Goal: Navigation & Orientation: Find specific page/section

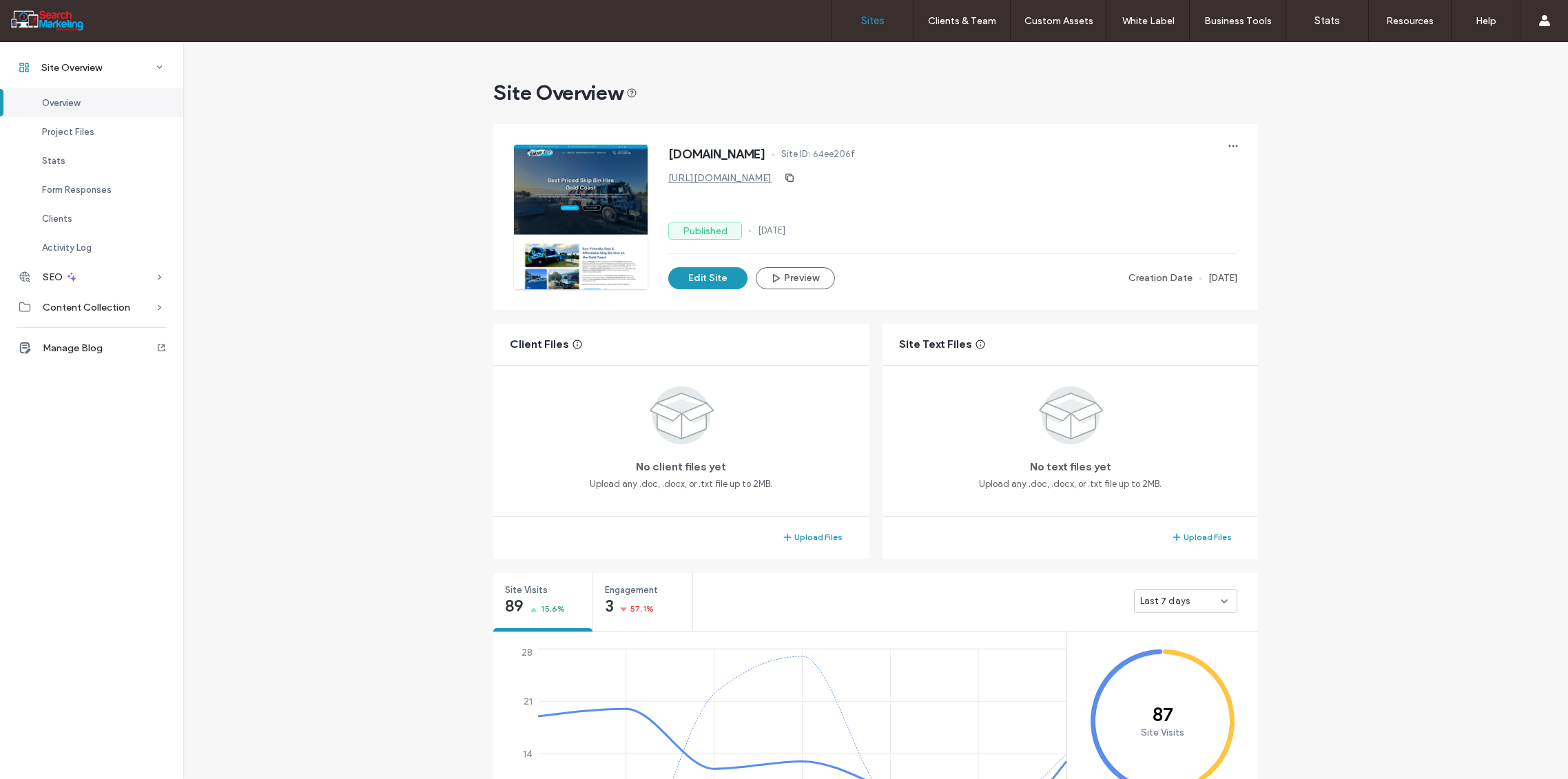
click at [877, 17] on label "Sites" at bounding box center [872, 20] width 23 height 13
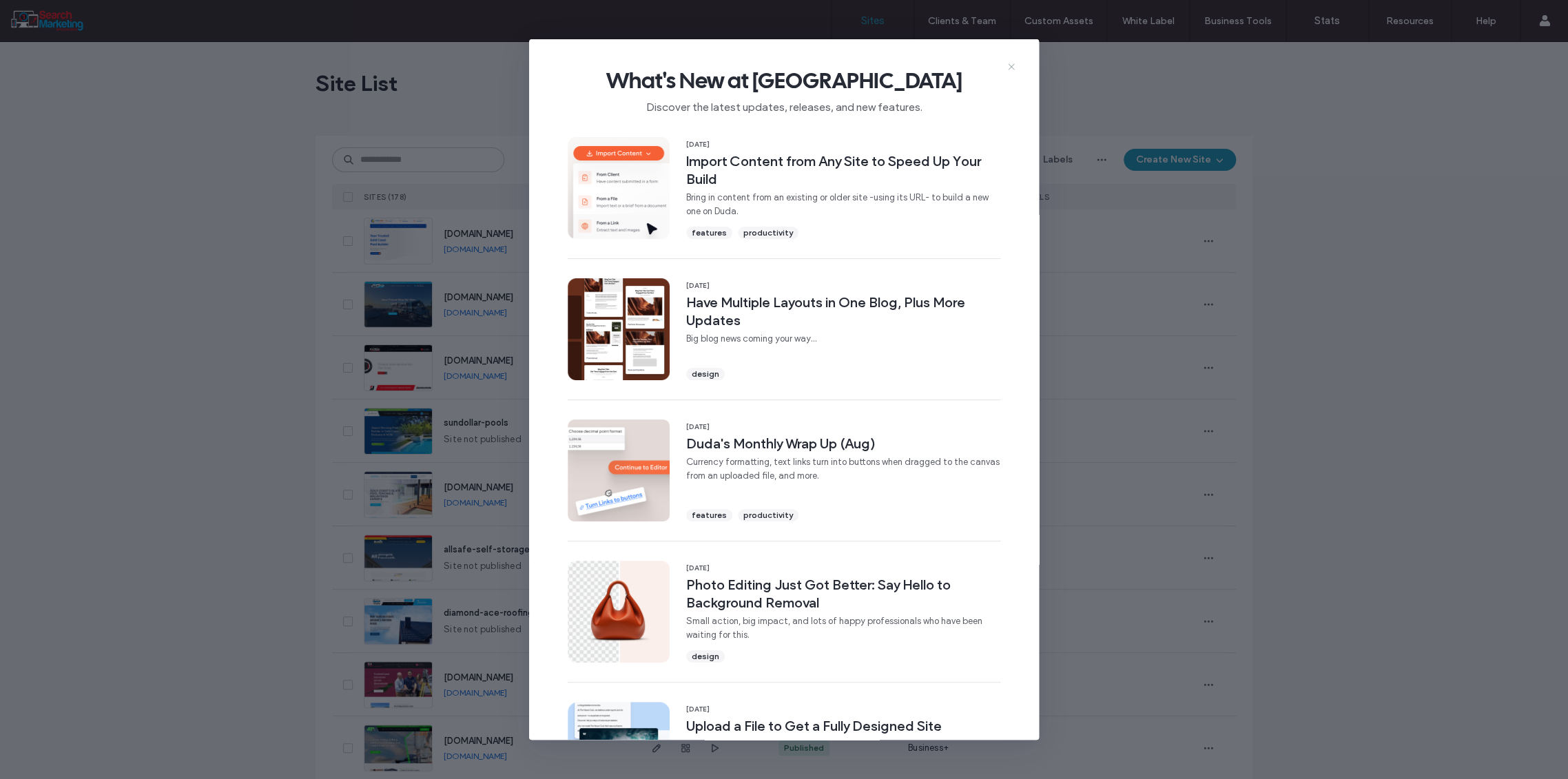
click at [1013, 63] on use at bounding box center [1011, 66] width 6 height 6
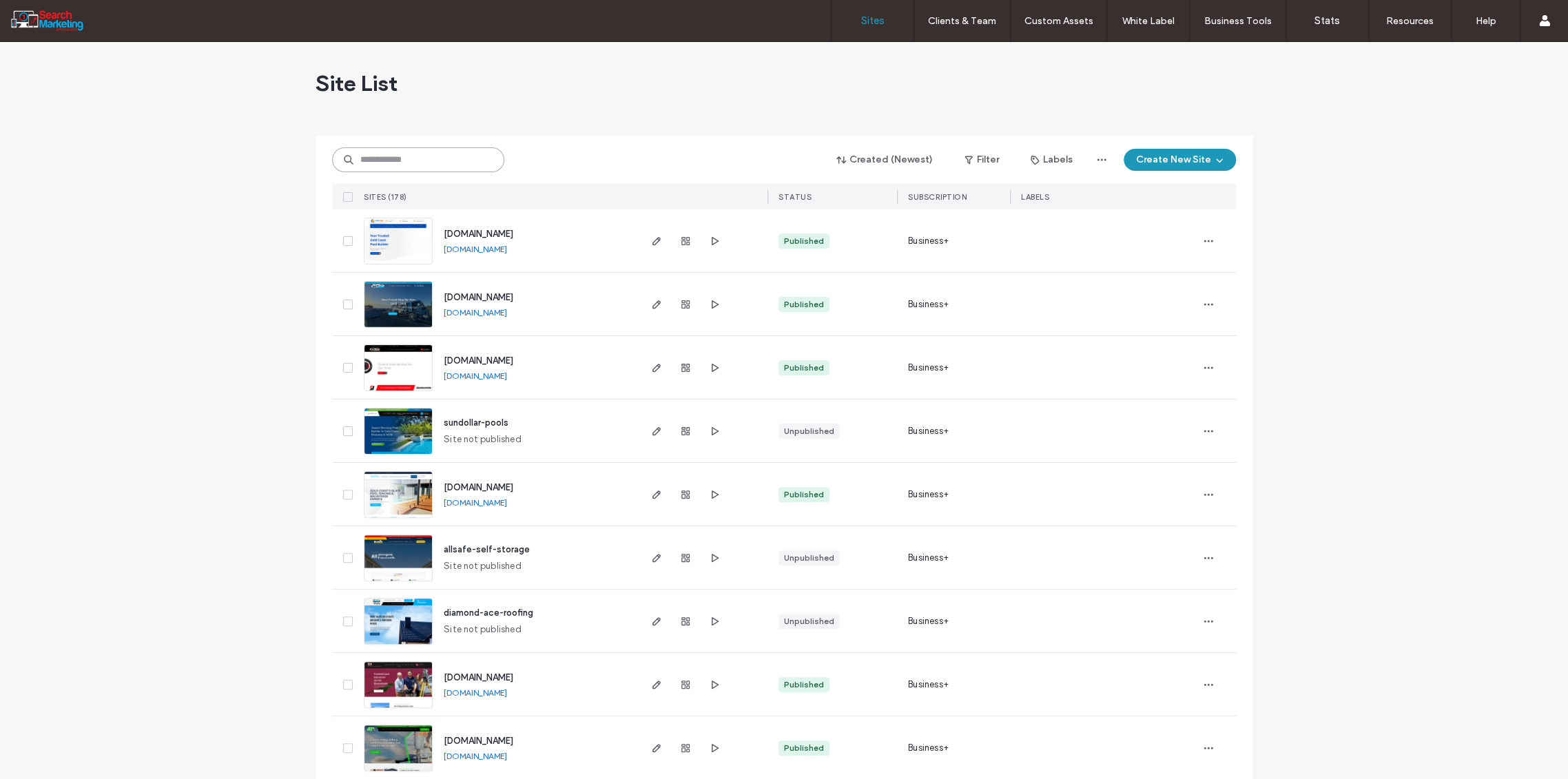
click at [363, 151] on input at bounding box center [418, 160] width 172 height 25
type input "******"
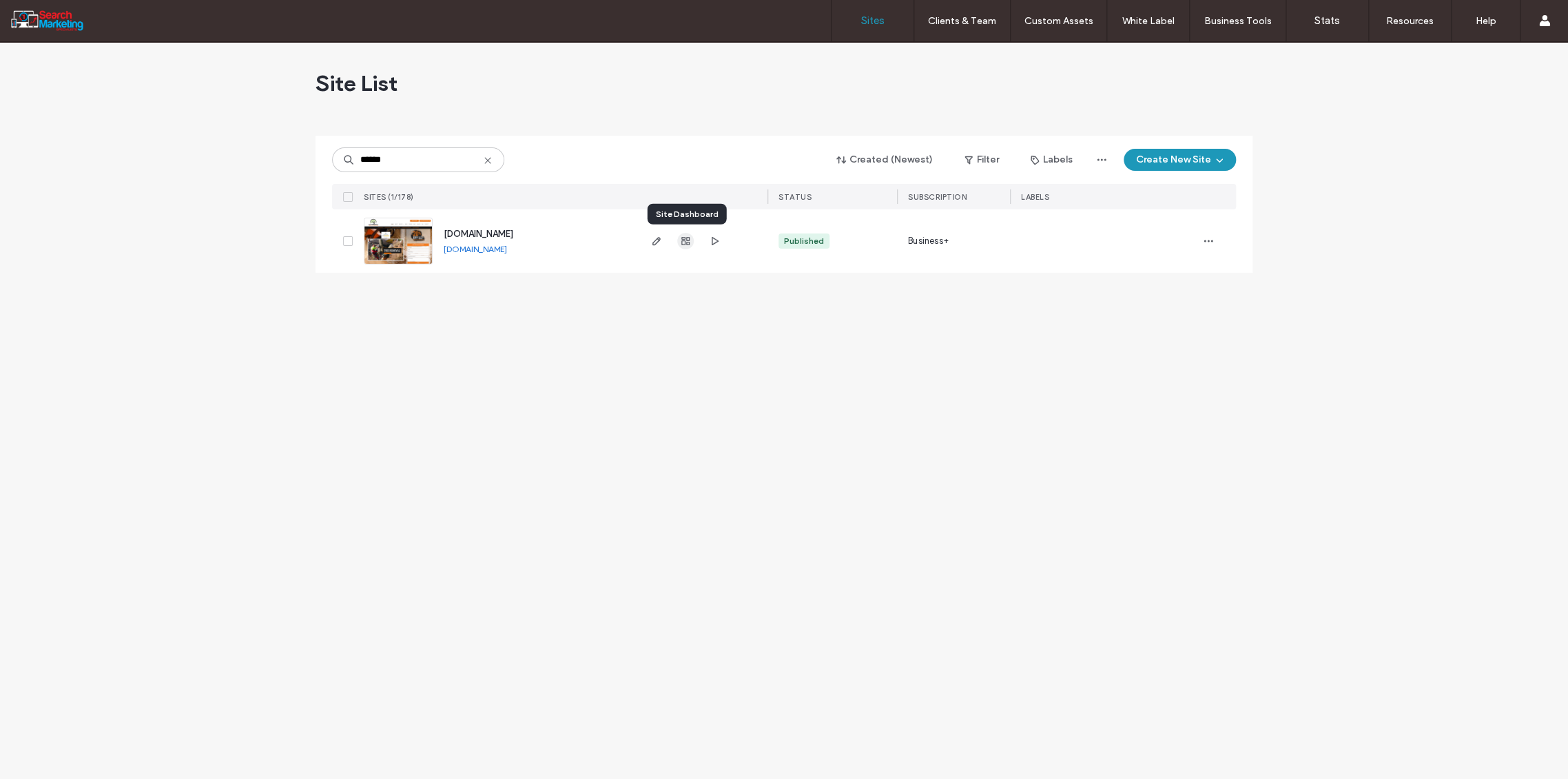
click at [688, 236] on icon "button" at bounding box center [685, 241] width 11 height 11
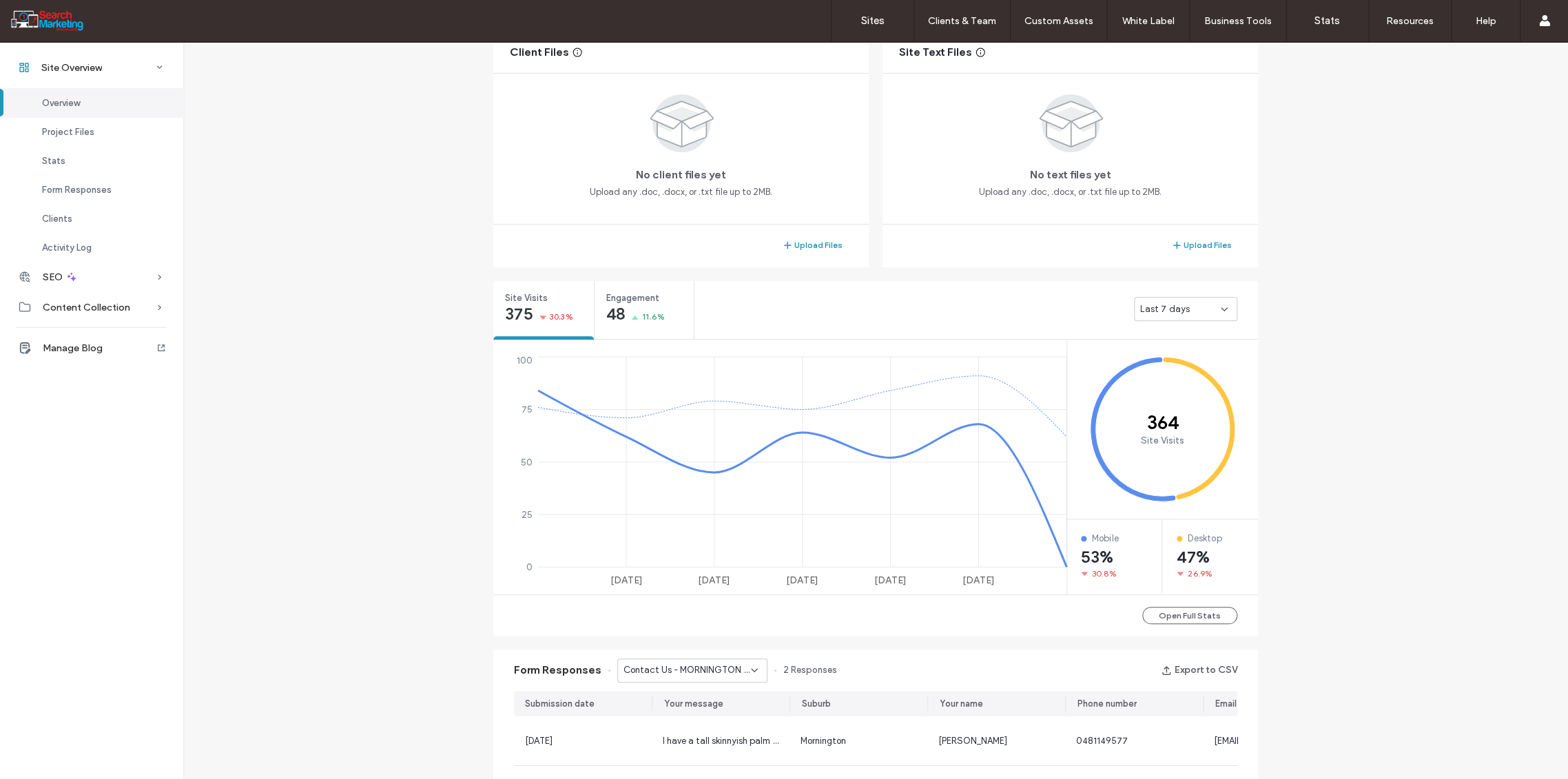
scroll to position [306, 0]
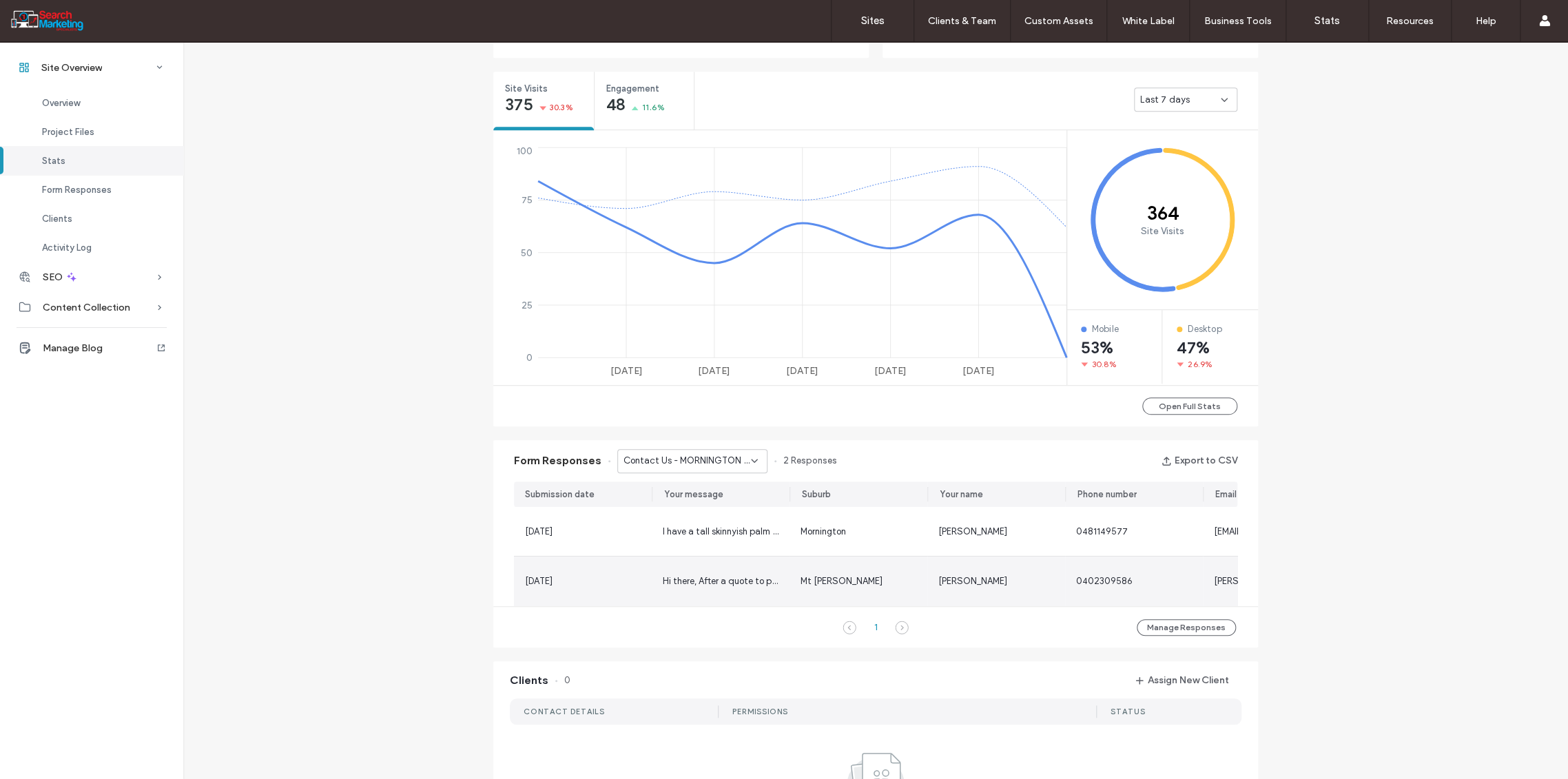
scroll to position [535, 0]
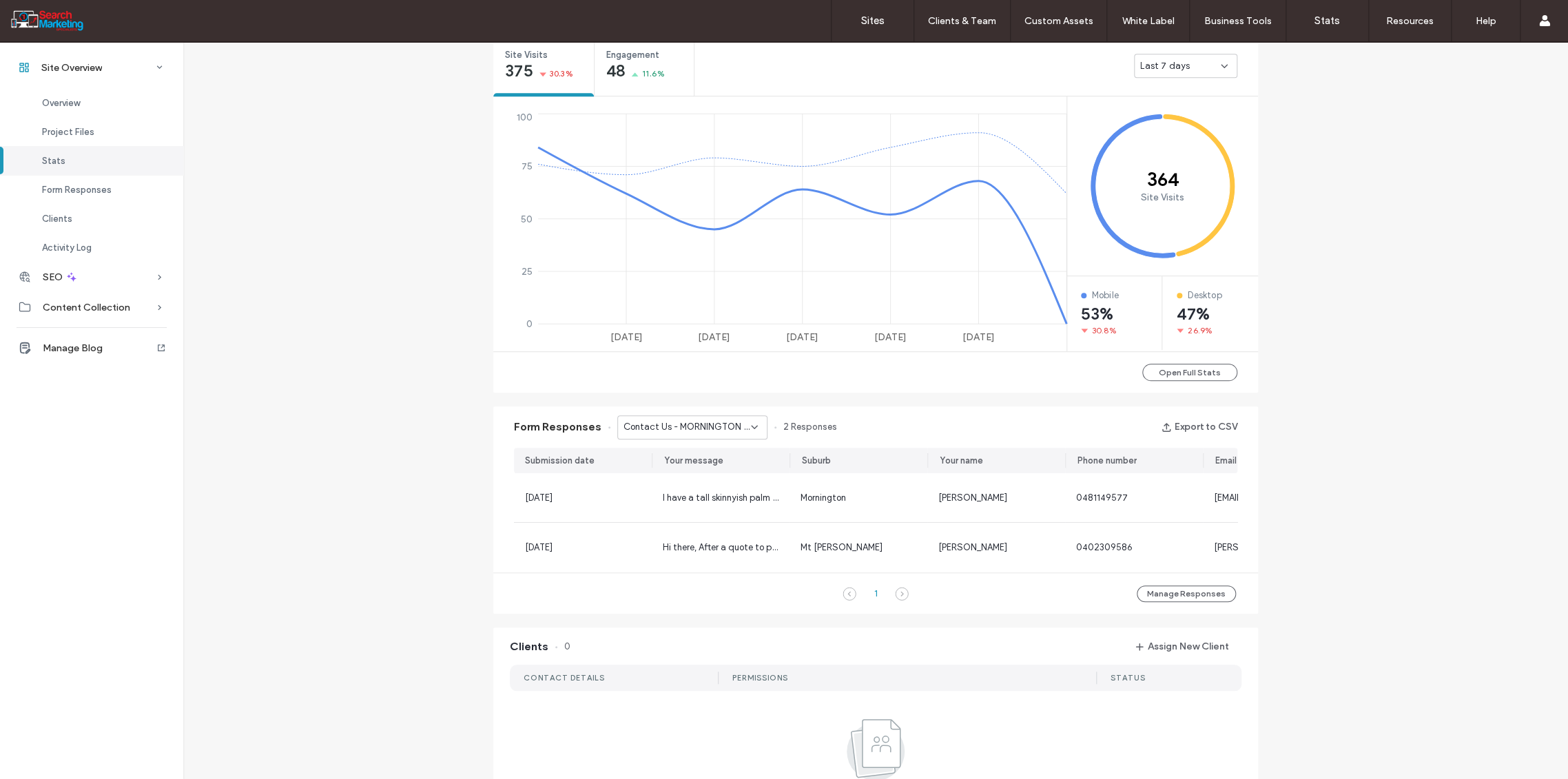
click at [749, 424] on icon at bounding box center [754, 426] width 11 height 11
click at [698, 536] on span "Home Banner Form - TREE REMOVAL page" at bounding box center [682, 543] width 132 height 14
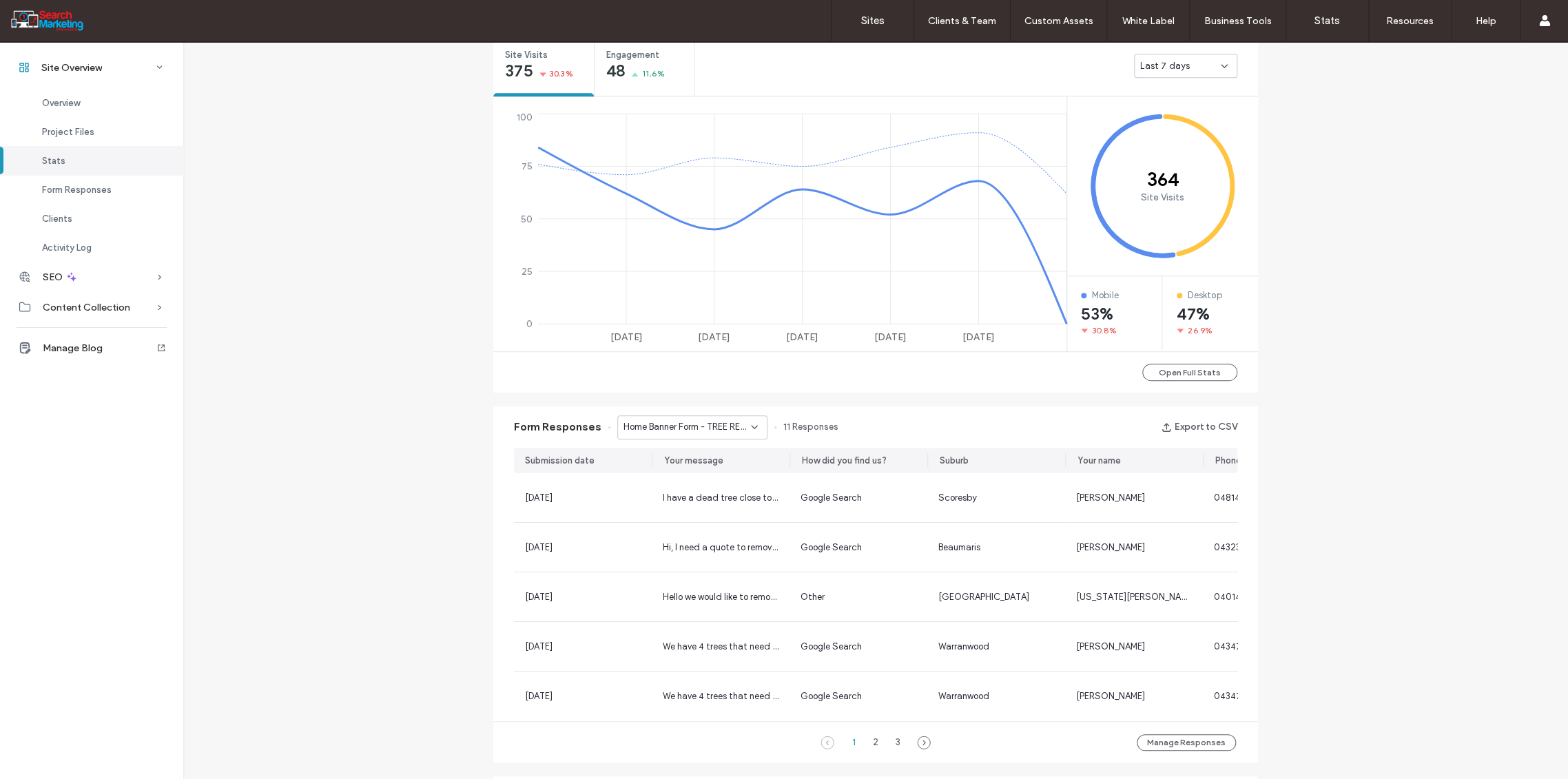
click at [752, 425] on use at bounding box center [755, 426] width 6 height 3
click at [704, 535] on span "Home Banner Form - CONTACT page" at bounding box center [682, 538] width 132 height 14
click at [749, 423] on icon at bounding box center [754, 426] width 11 height 11
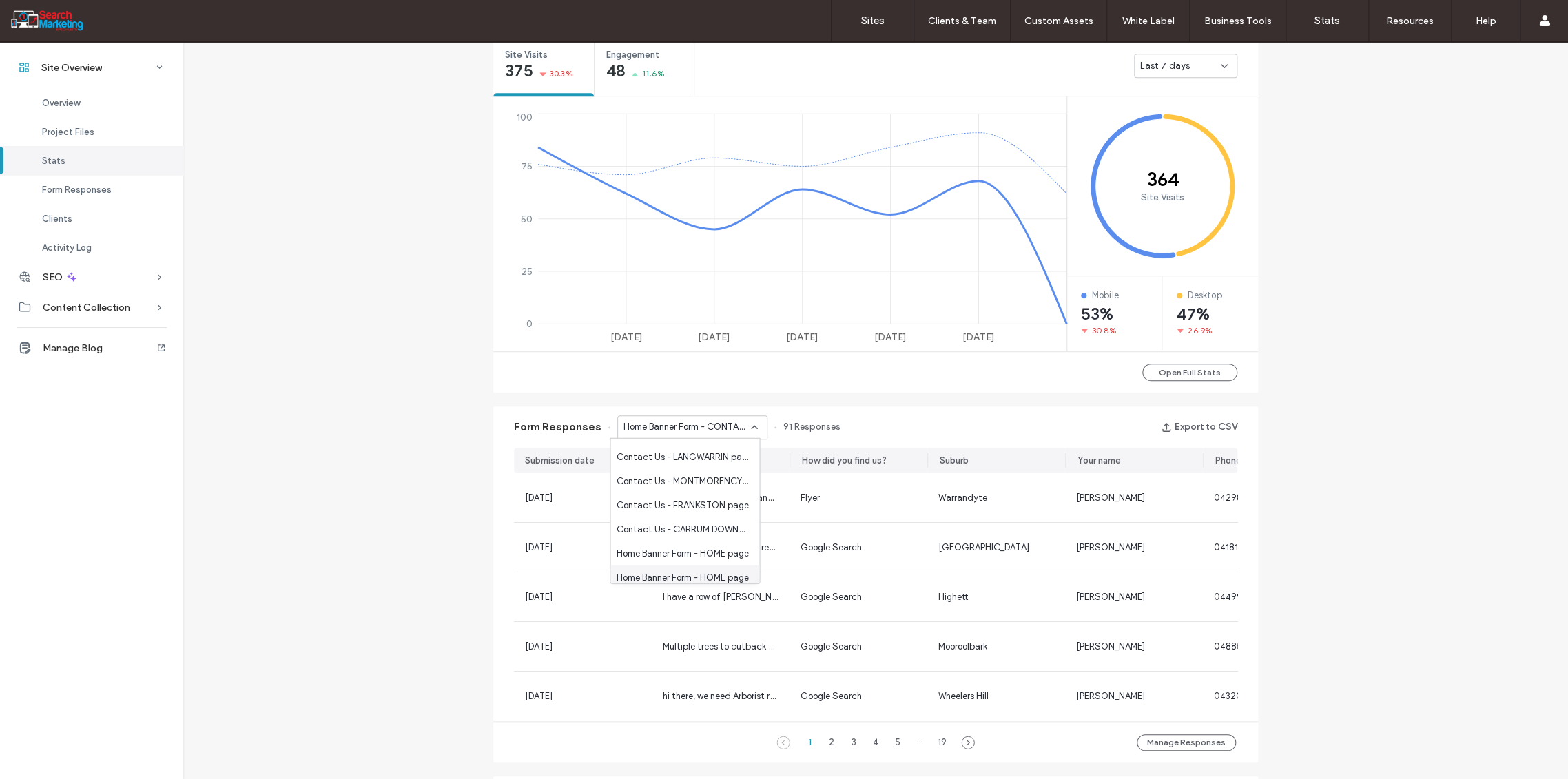
click at [711, 577] on span "Home Banner Form - HOME page" at bounding box center [682, 577] width 132 height 14
click at [750, 426] on icon at bounding box center [754, 426] width 11 height 11
click at [863, 28] on link "Sites" at bounding box center [872, 20] width 82 height 42
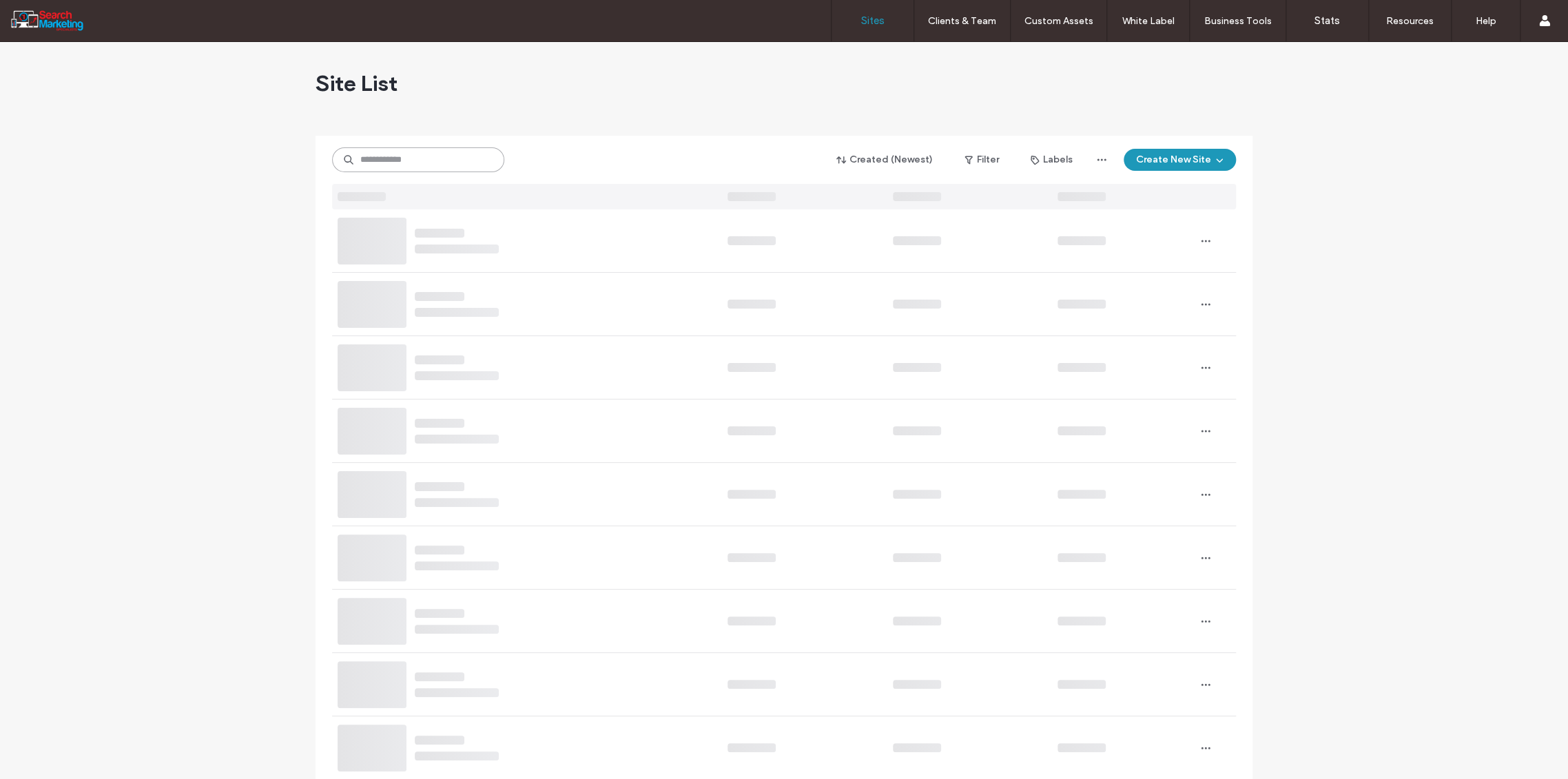
click at [366, 157] on input at bounding box center [418, 160] width 172 height 25
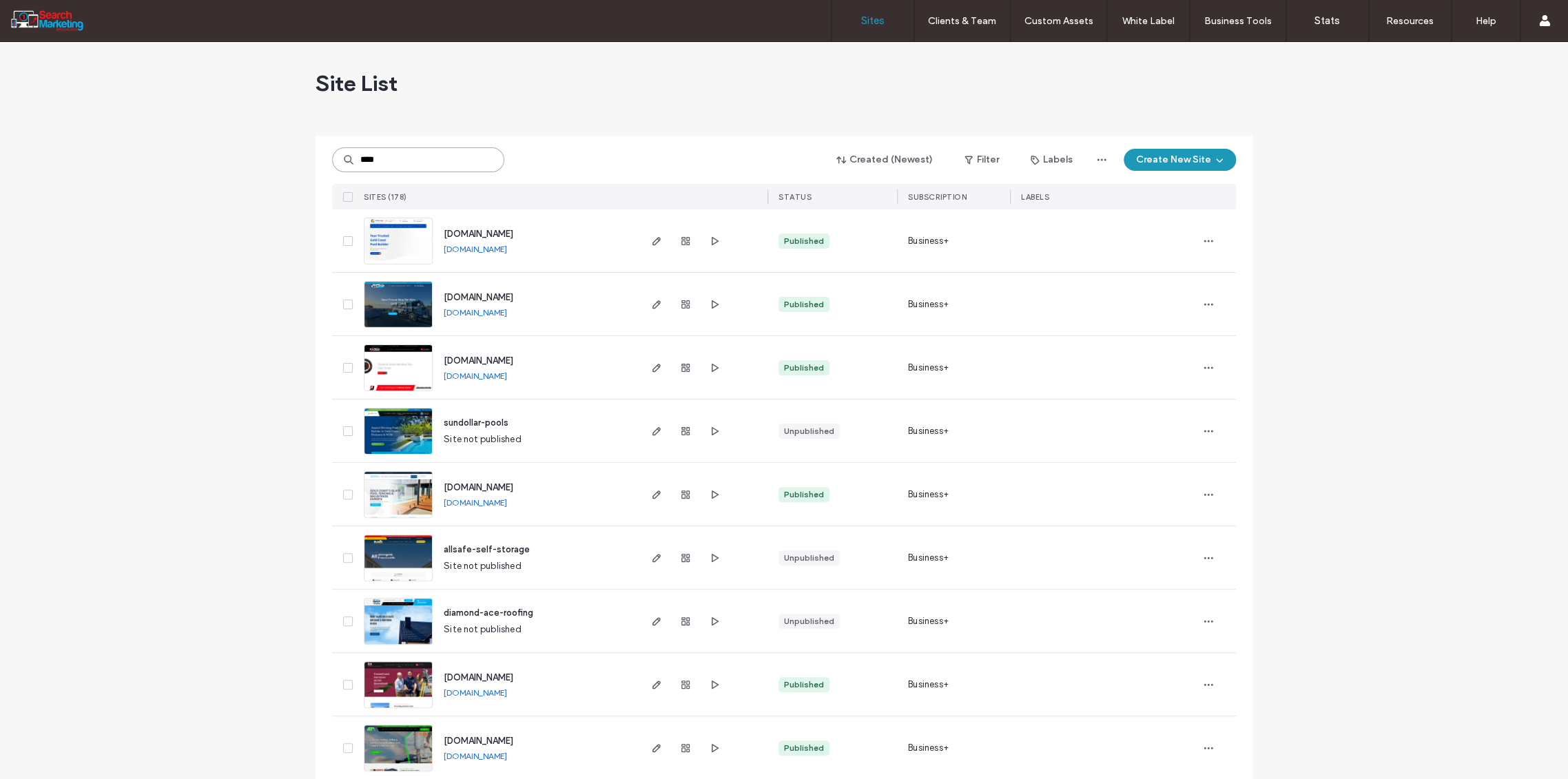
type input "****"
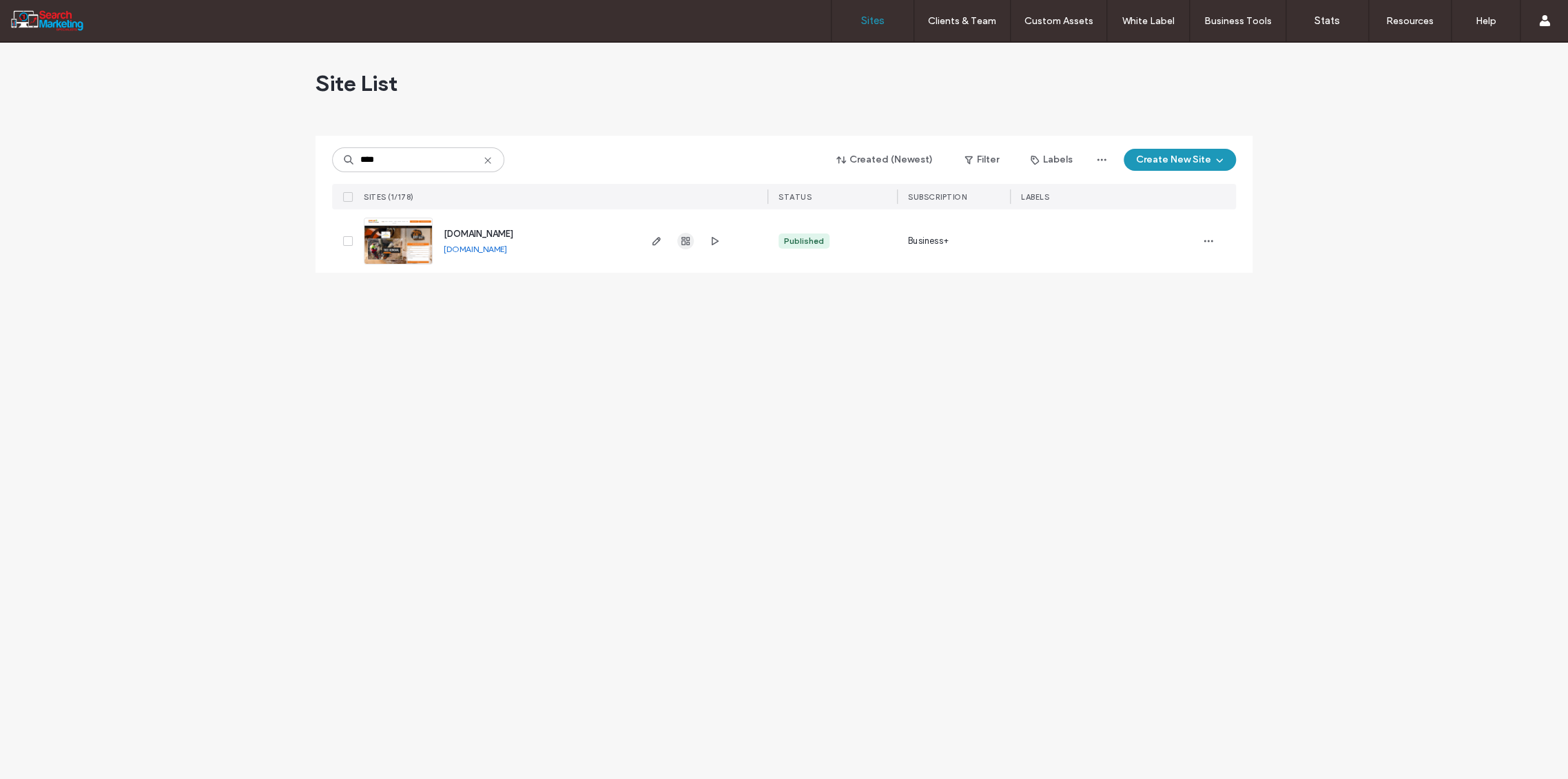
click at [684, 240] on icon "button" at bounding box center [685, 241] width 11 height 11
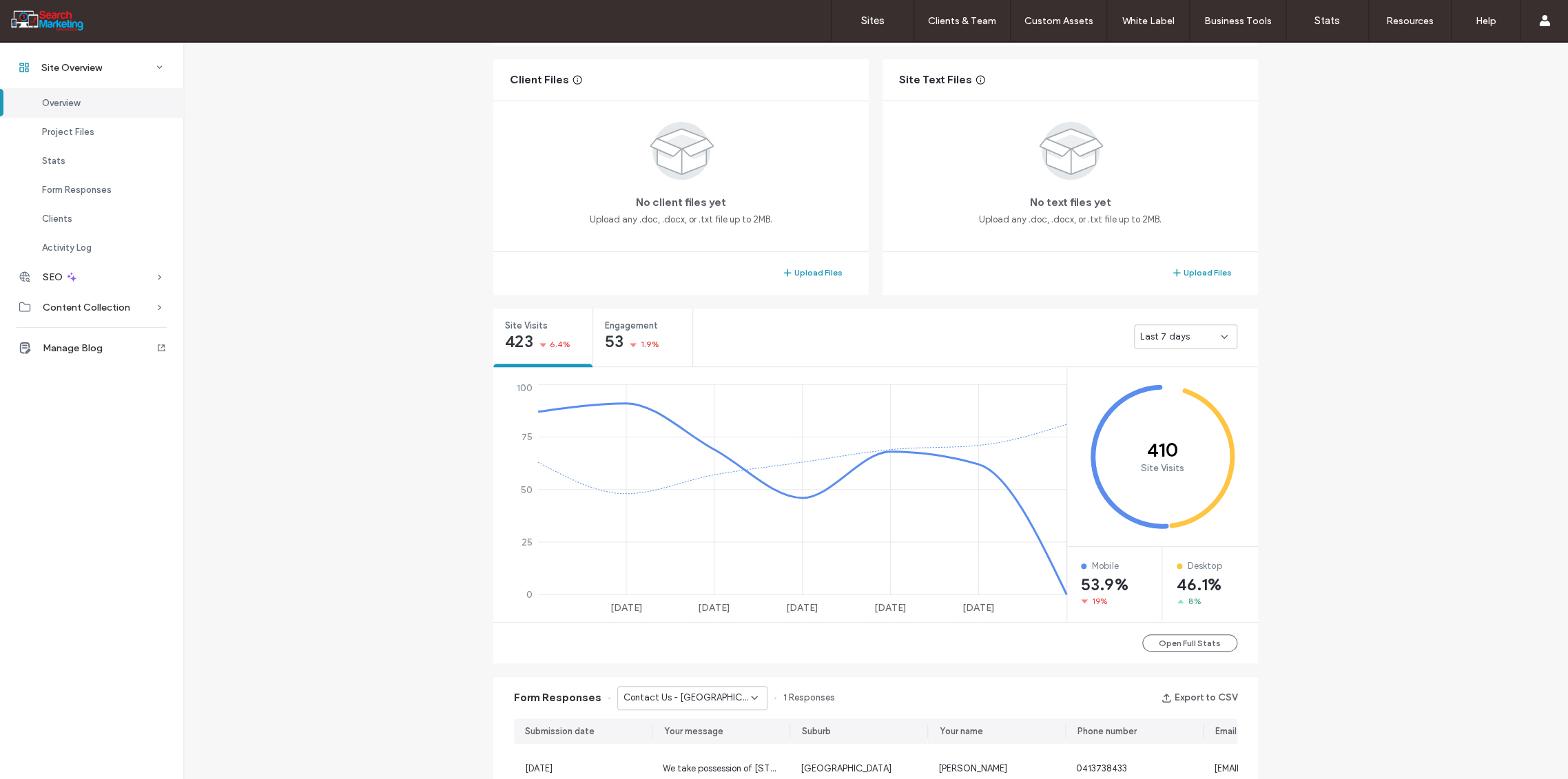
scroll to position [383, 0]
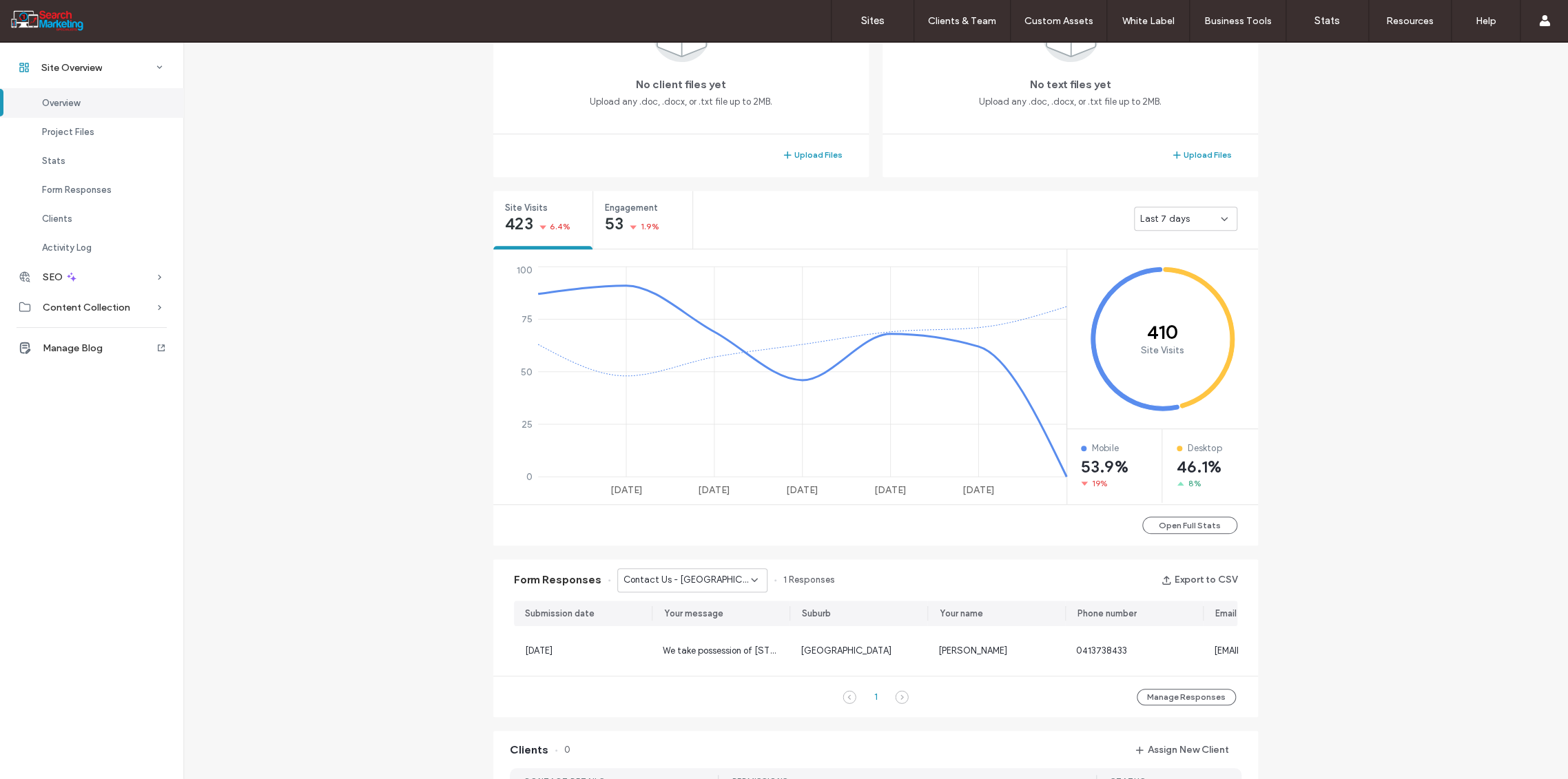
click at [753, 579] on div "Contact Us - [GEOGRAPHIC_DATA] page" at bounding box center [692, 580] width 151 height 24
click at [700, 658] on span "Contact Us - CONTACT page" at bounding box center [678, 663] width 124 height 14
click at [749, 578] on icon at bounding box center [754, 579] width 11 height 11
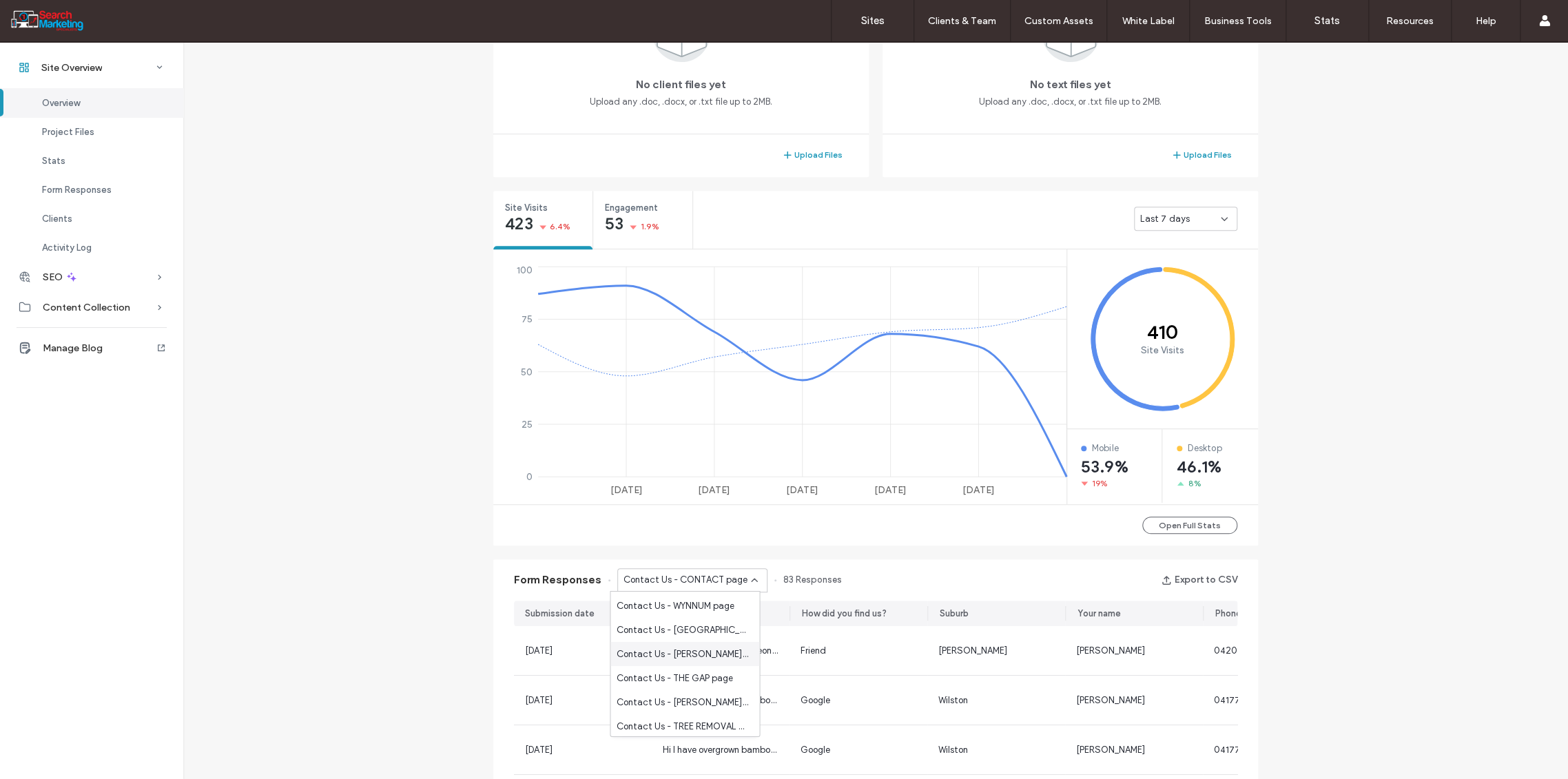
scroll to position [918, 0]
click at [689, 643] on span "Contact Us - TREE REMOVAL page" at bounding box center [682, 650] width 132 height 14
click at [752, 577] on icon at bounding box center [754, 579] width 11 height 11
click at [691, 660] on span "Contact Us - CONTACT page" at bounding box center [678, 663] width 124 height 14
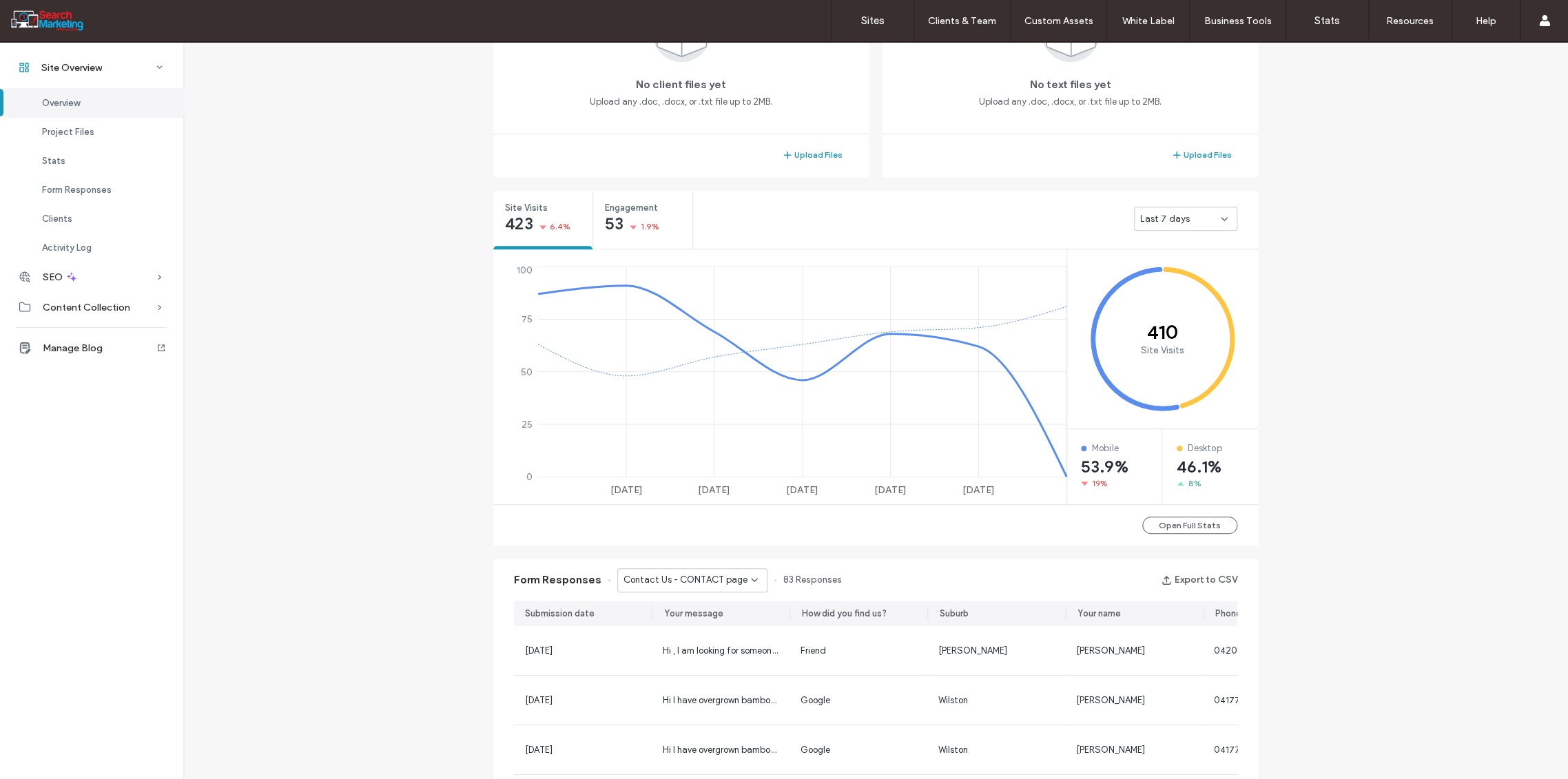
click at [749, 582] on icon at bounding box center [754, 579] width 11 height 11
click at [694, 656] on span "Contact Us Form - CONTACT page" at bounding box center [682, 652] width 132 height 14
click at [749, 574] on icon at bounding box center [754, 579] width 11 height 11
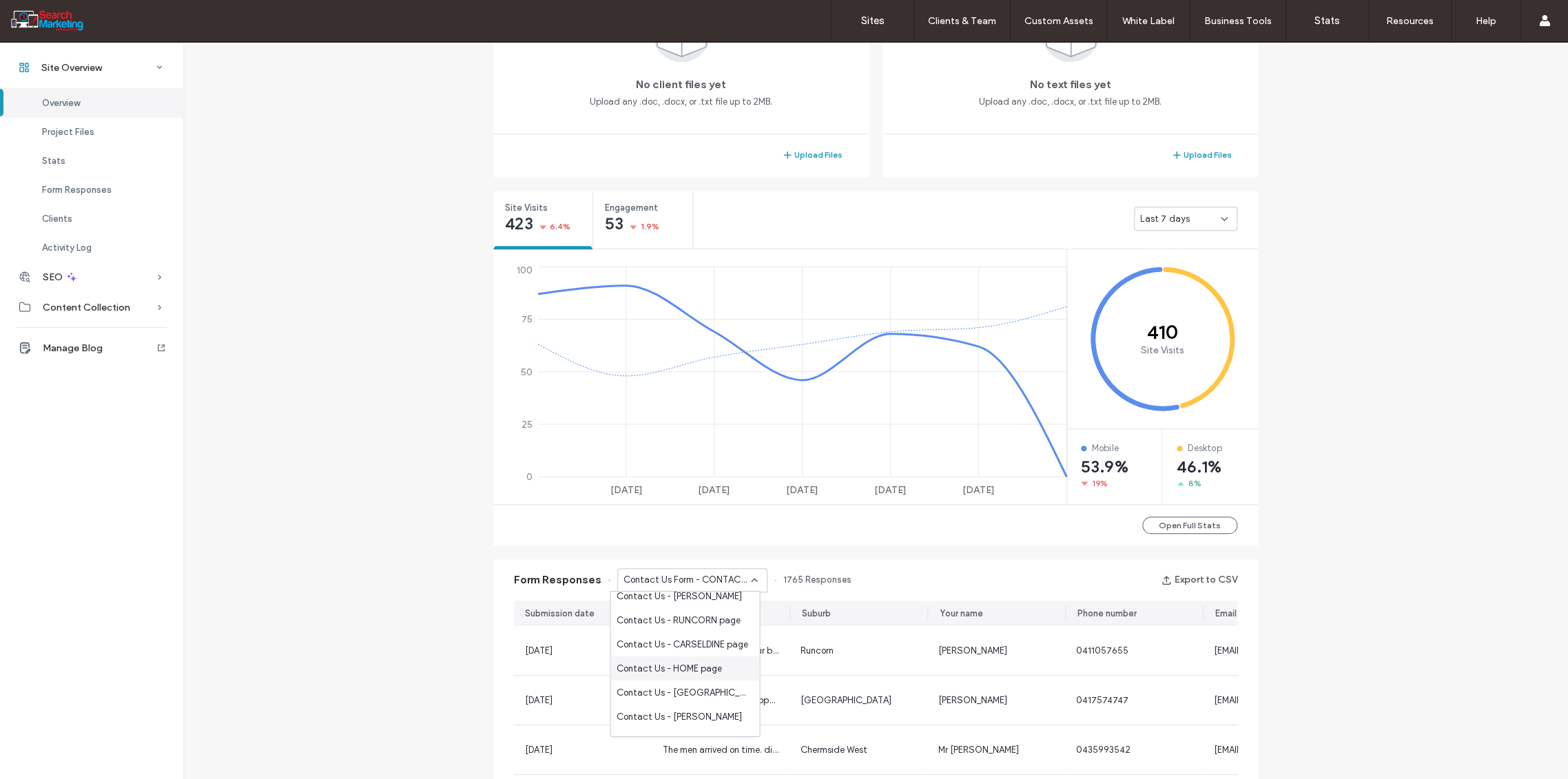
click at [691, 669] on span "Contact Us - HOME page" at bounding box center [668, 668] width 106 height 14
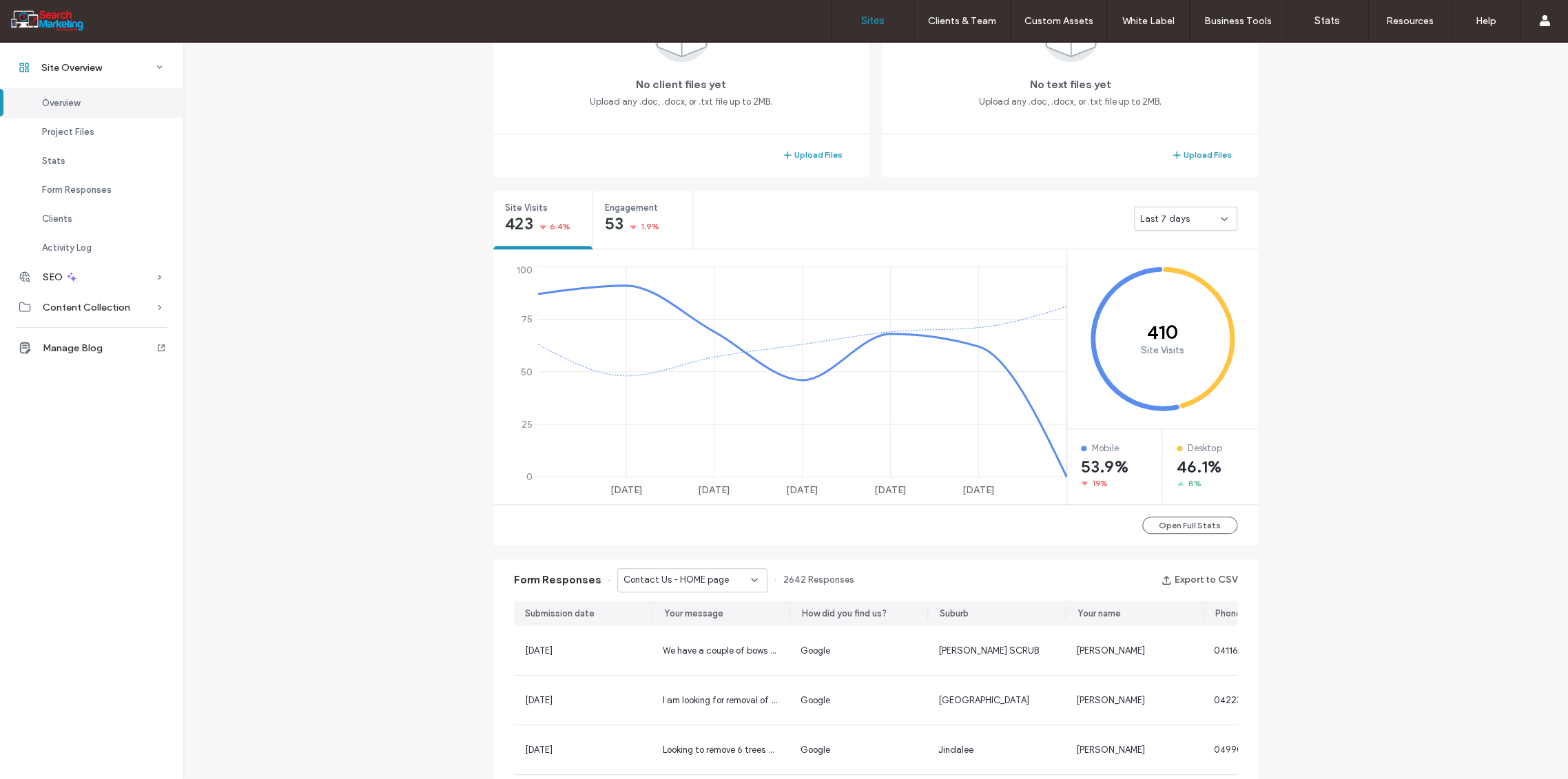
drag, startPoint x: 880, startPoint y: 19, endPoint x: 870, endPoint y: 28, distance: 13.5
click at [880, 17] on label "Sites" at bounding box center [872, 20] width 23 height 13
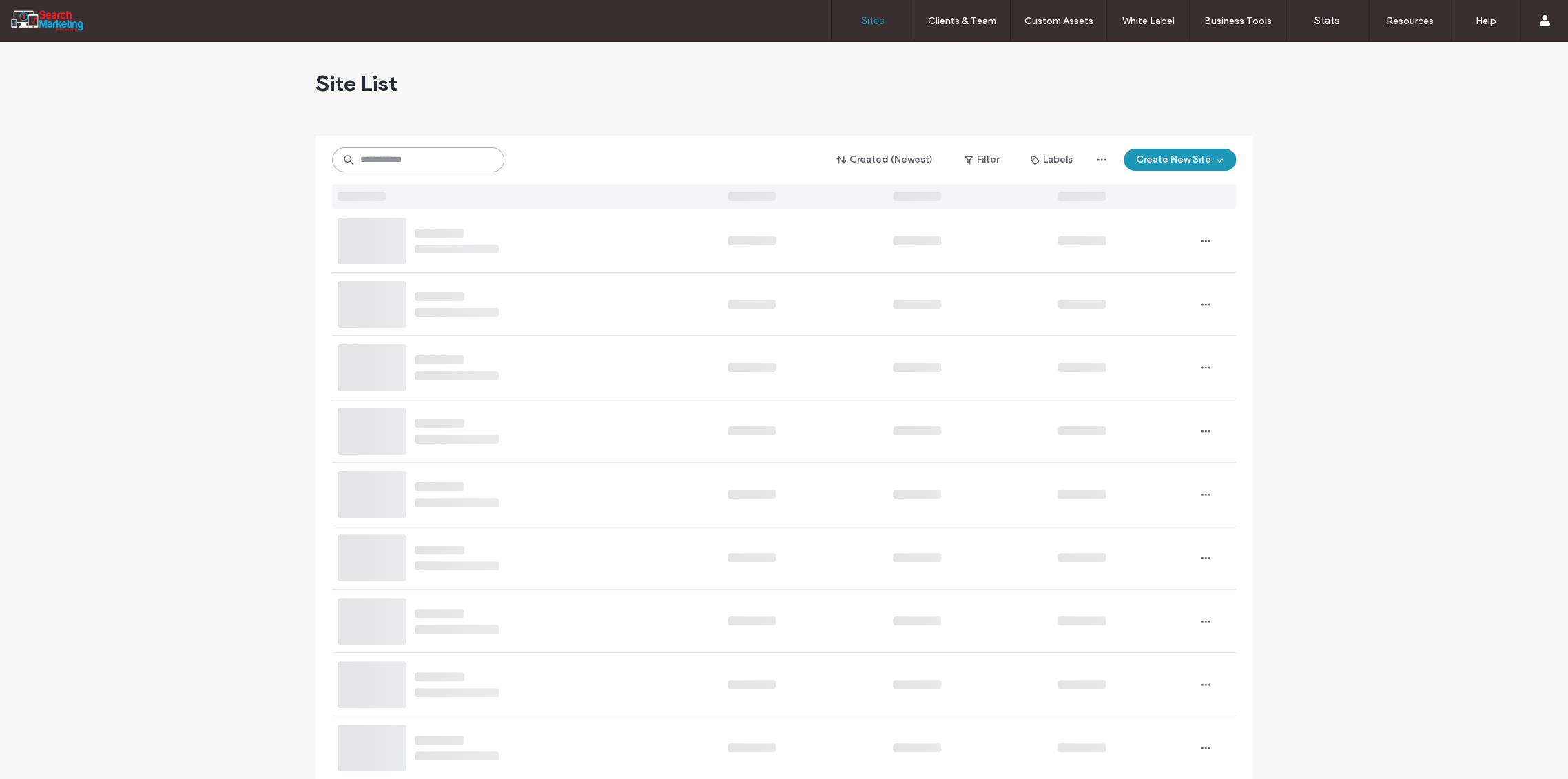
click at [386, 157] on input at bounding box center [418, 160] width 172 height 25
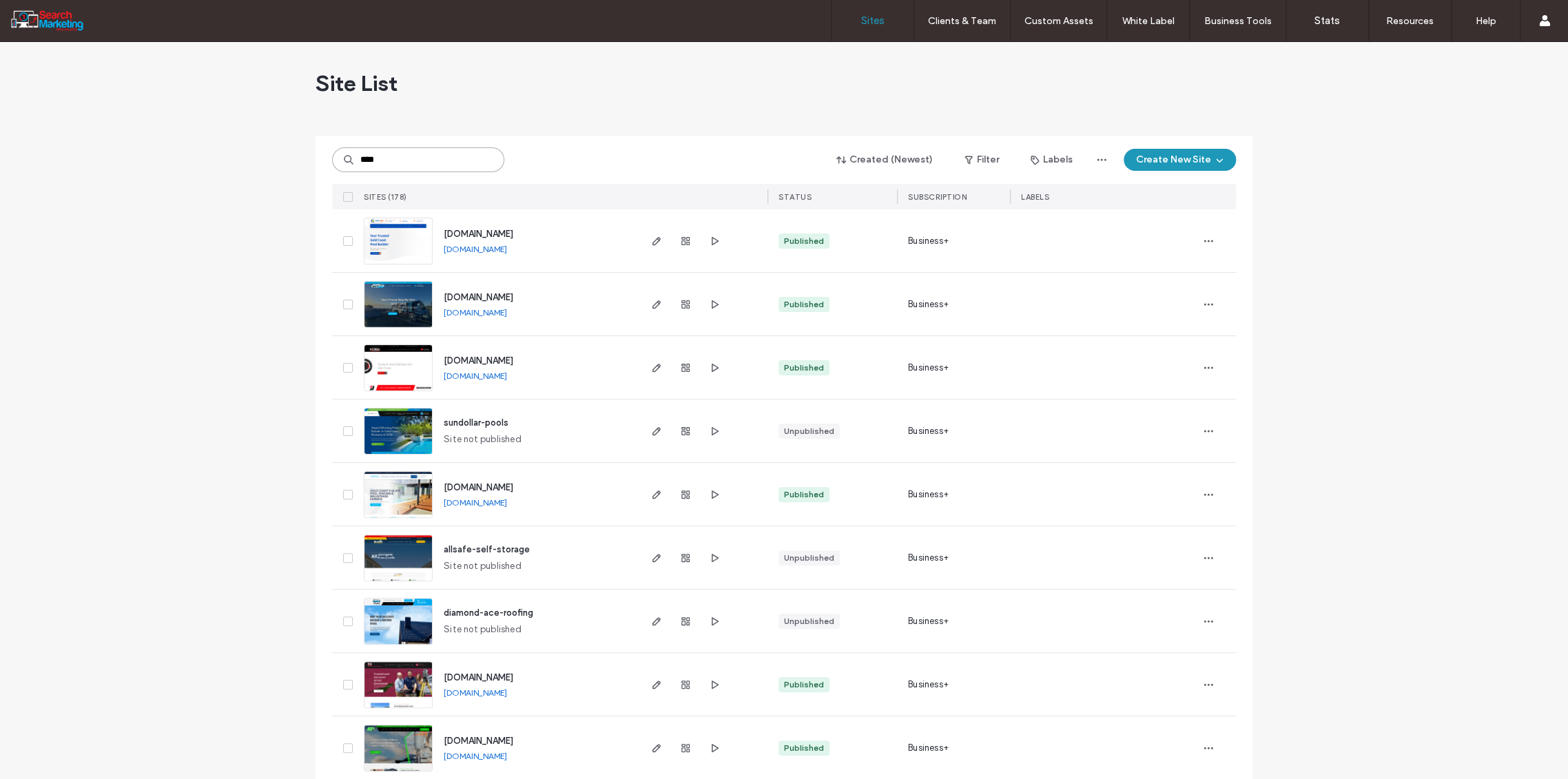
type input "****"
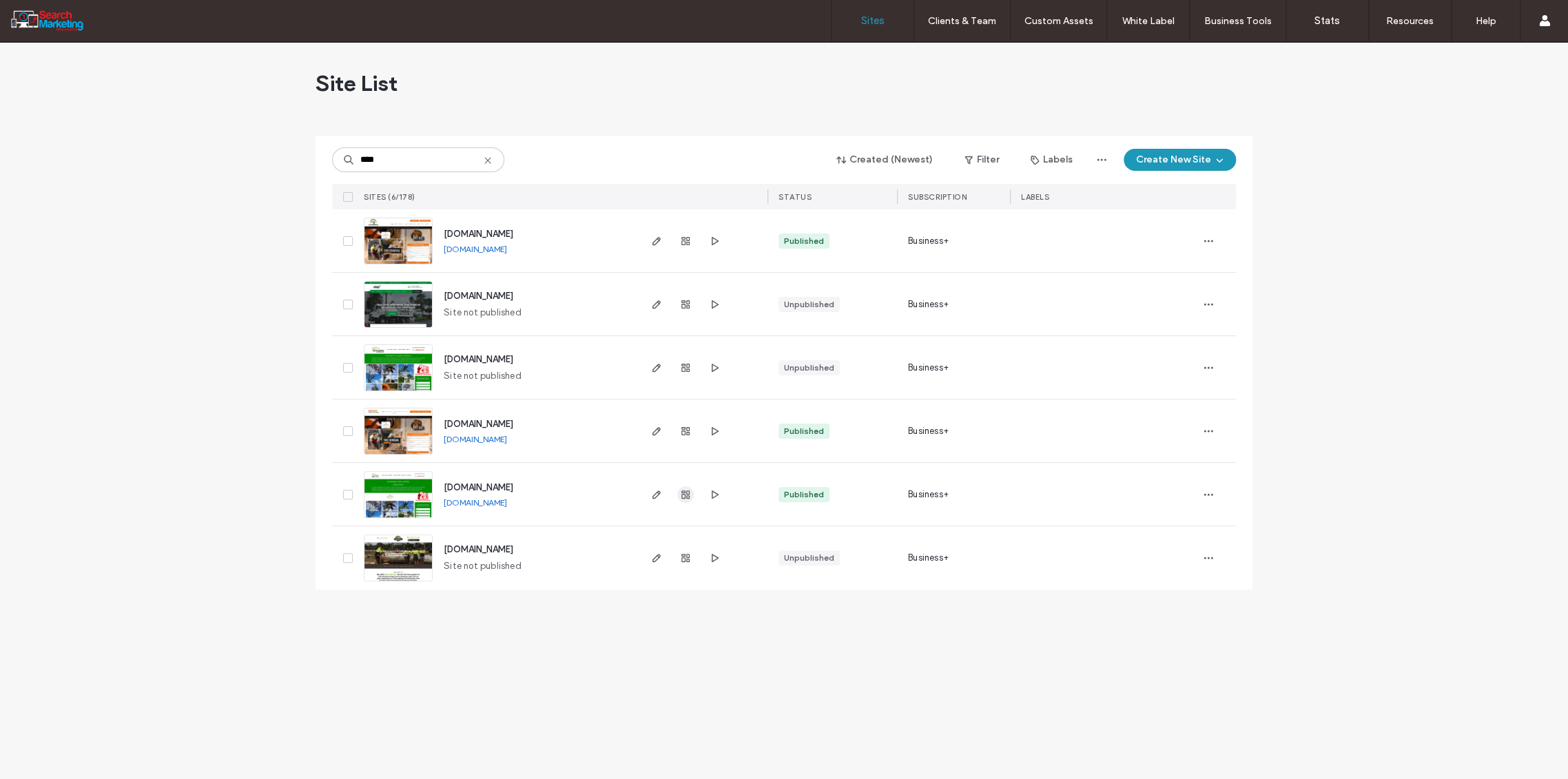
click at [685, 490] on icon "button" at bounding box center [685, 494] width 11 height 11
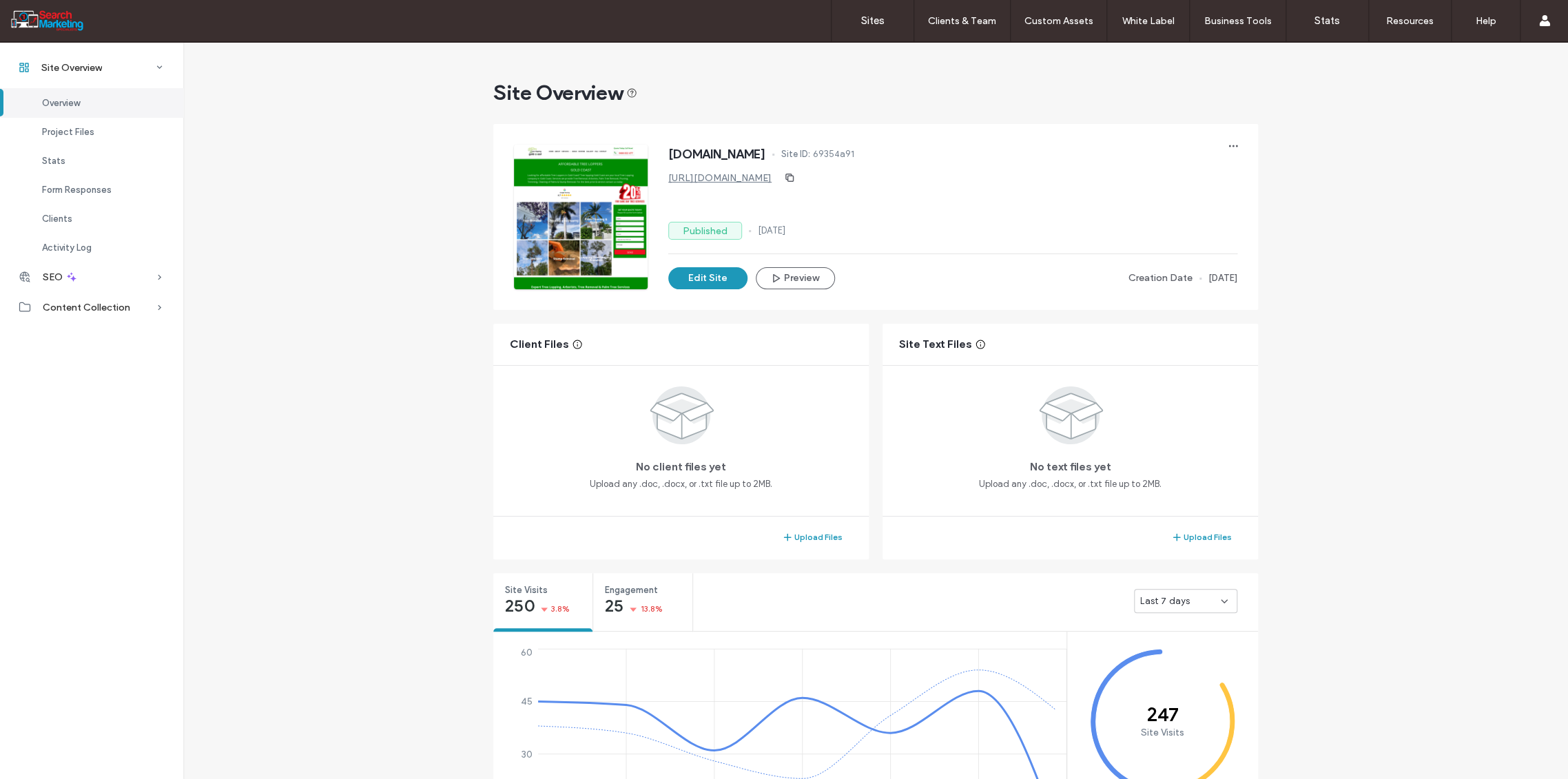
scroll to position [458, 0]
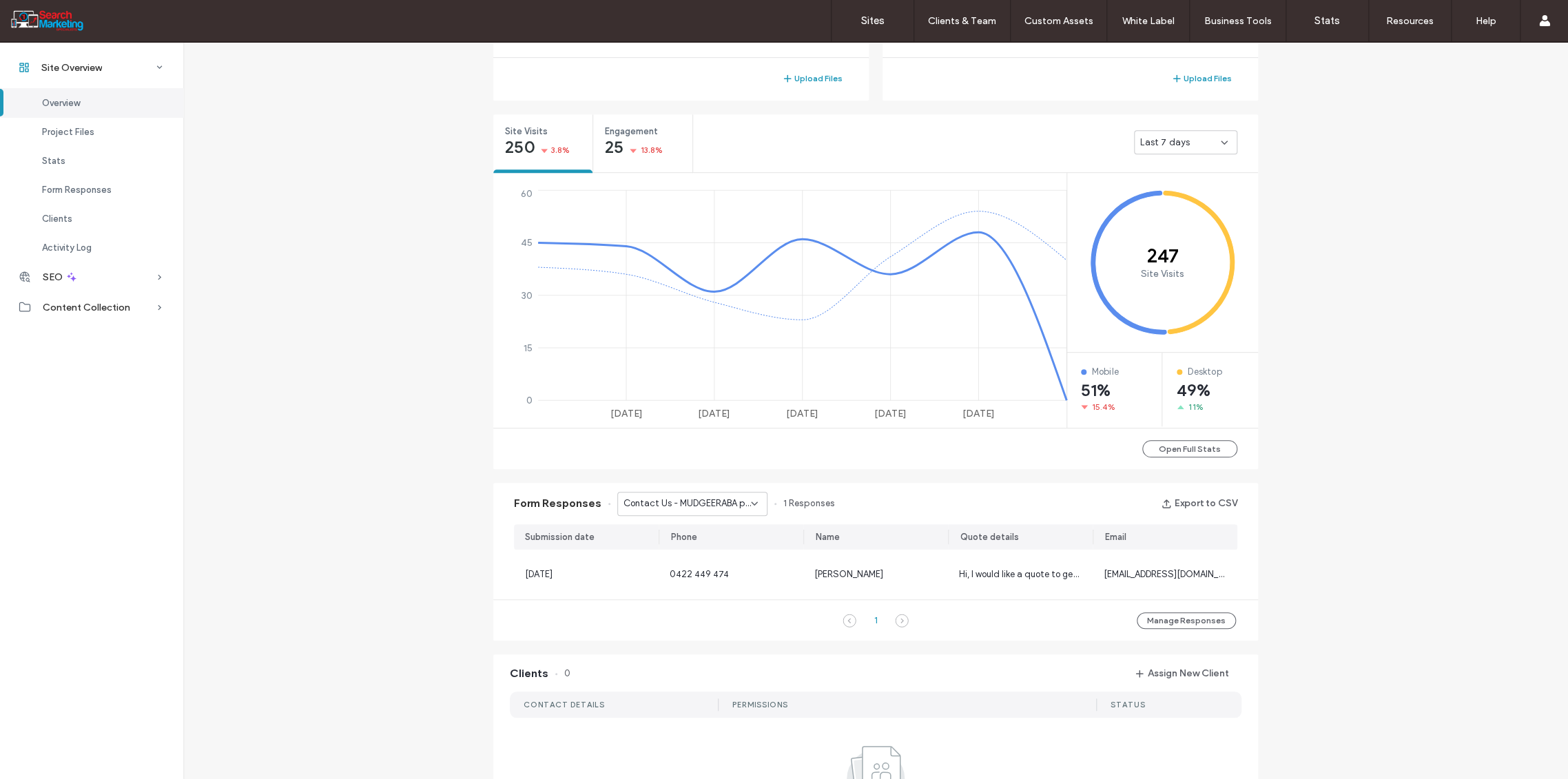
click at [752, 498] on icon at bounding box center [754, 503] width 11 height 11
click at [719, 555] on span "Contact Us - TREE REMOVAL page" at bounding box center [682, 551] width 132 height 14
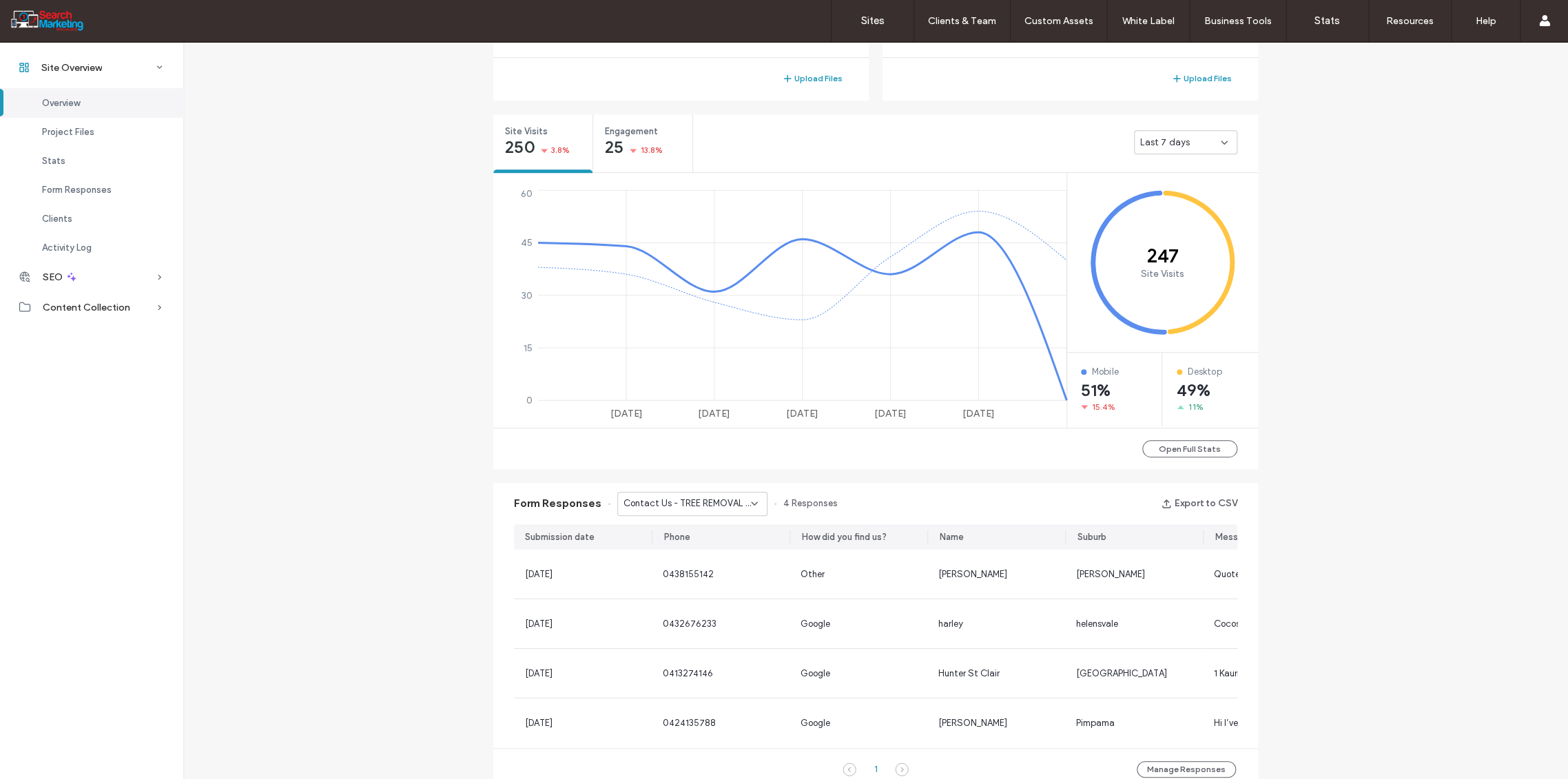
click at [750, 501] on icon at bounding box center [754, 503] width 11 height 11
click at [701, 600] on span "Contact Us - Header/Footer" at bounding box center [674, 599] width 118 height 14
click at [750, 498] on icon at bounding box center [754, 503] width 11 height 11
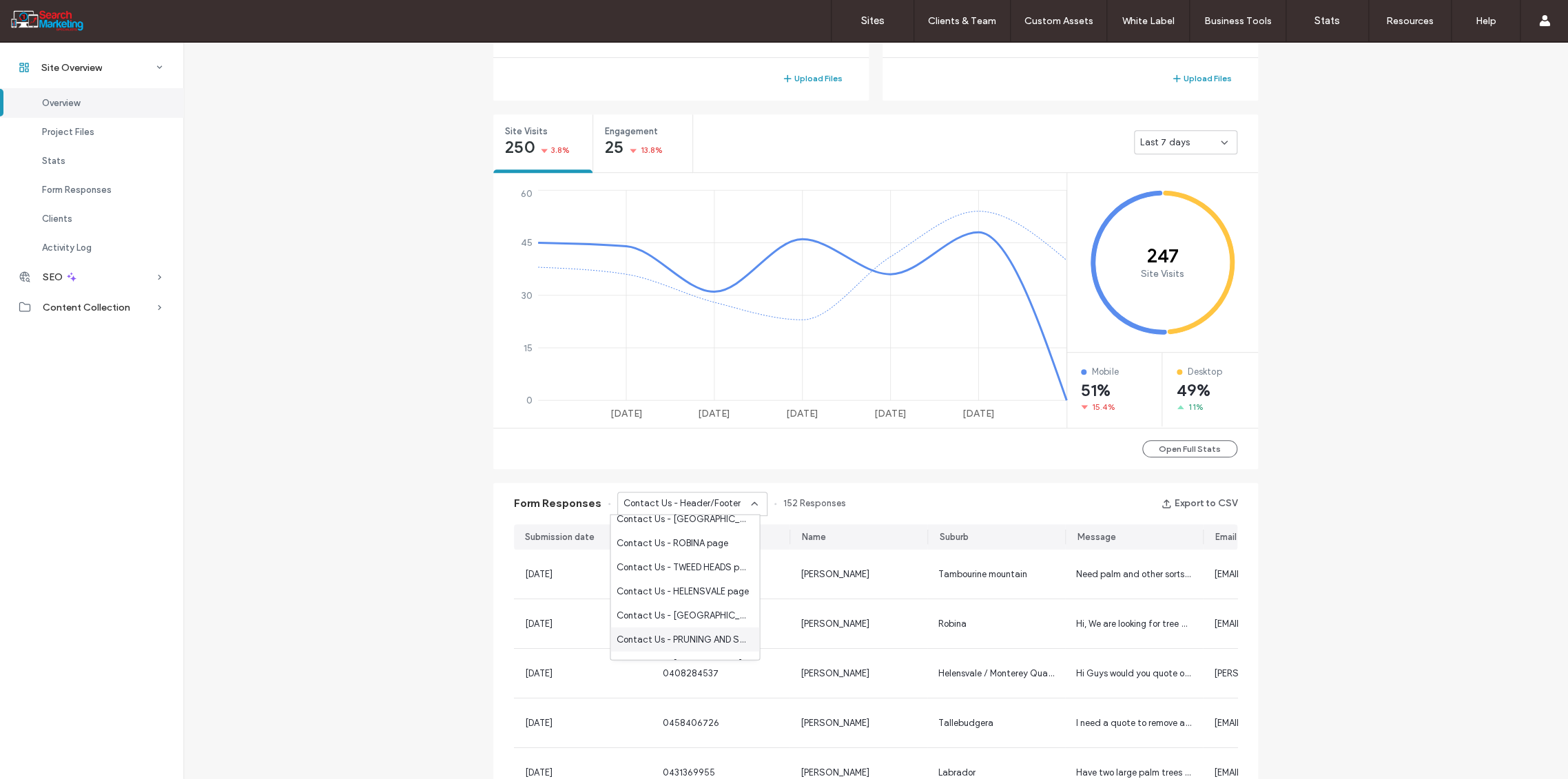
scroll to position [229, 0]
click at [699, 631] on span "CONTACT FORM - Header/Footer" at bounding box center [682, 635] width 132 height 14
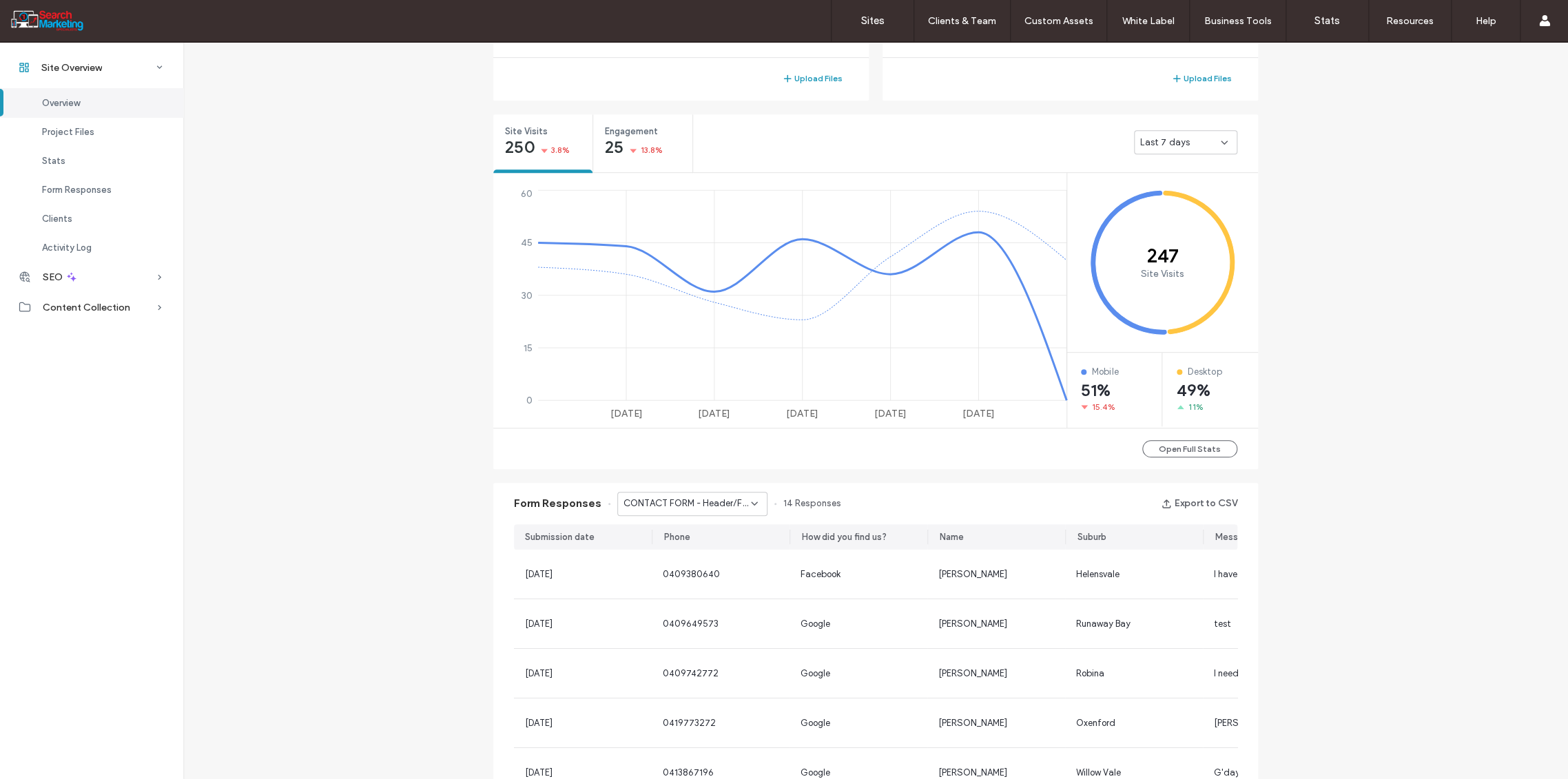
click at [752, 502] on use at bounding box center [755, 503] width 6 height 3
click at [705, 613] on span "CONTACT FORM - HOME page" at bounding box center [680, 607] width 128 height 14
click at [752, 502] on use at bounding box center [755, 503] width 6 height 3
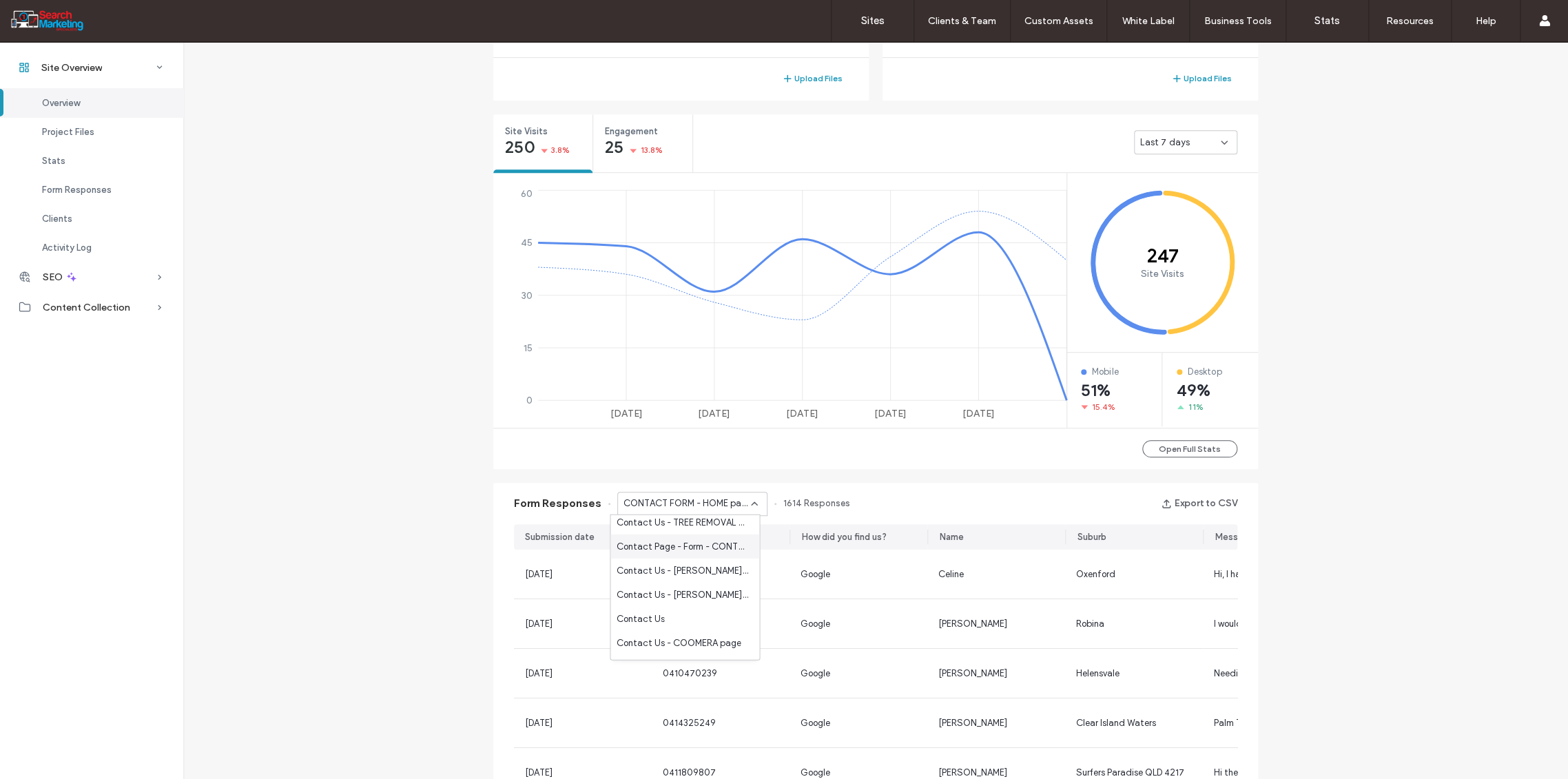
click at [708, 549] on span "Contact Page - Form - CONTACT page" at bounding box center [682, 546] width 132 height 14
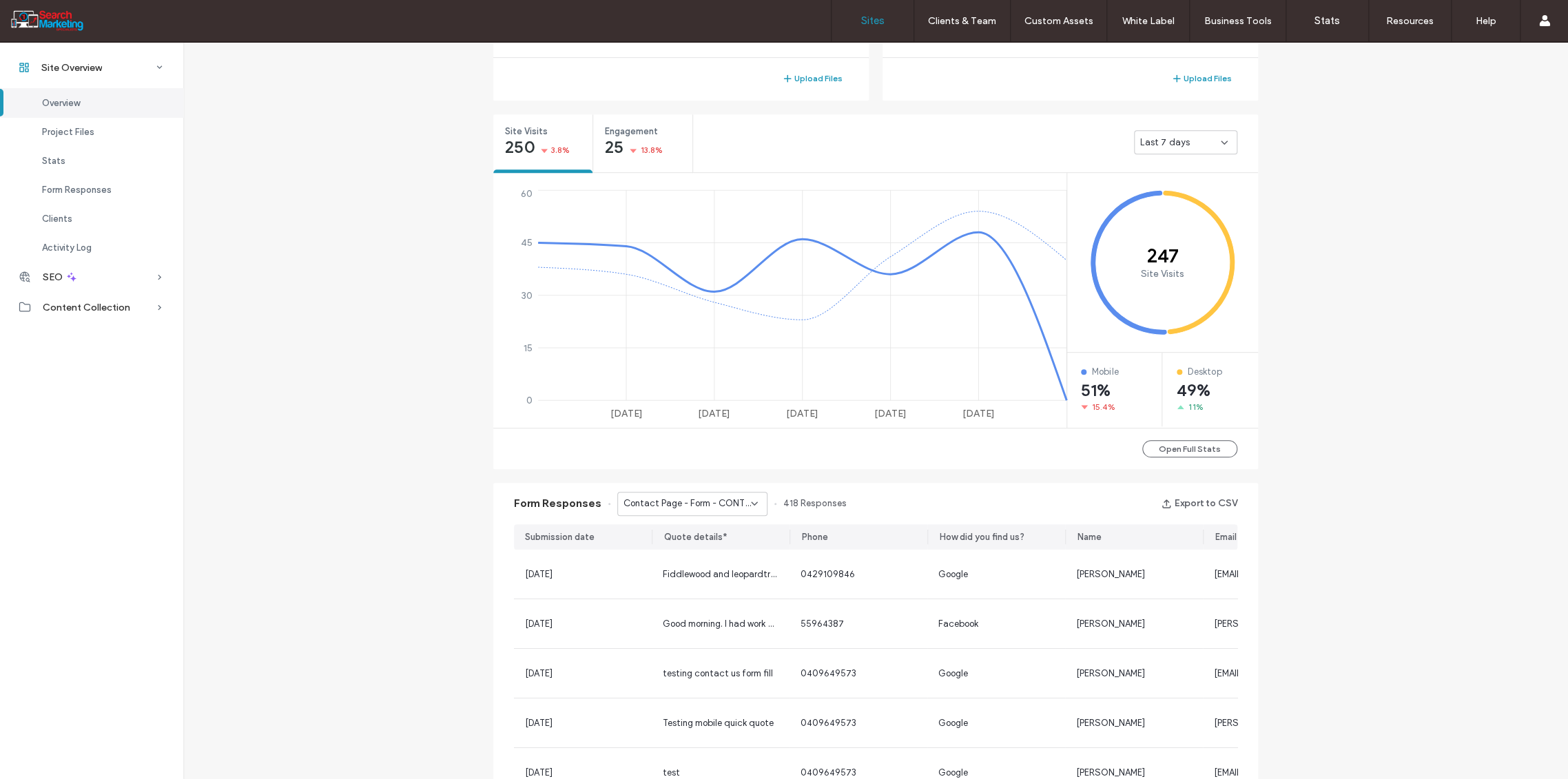
drag, startPoint x: 869, startPoint y: 23, endPoint x: 859, endPoint y: 23, distance: 10.0
click at [869, 23] on label "Sites" at bounding box center [872, 20] width 23 height 13
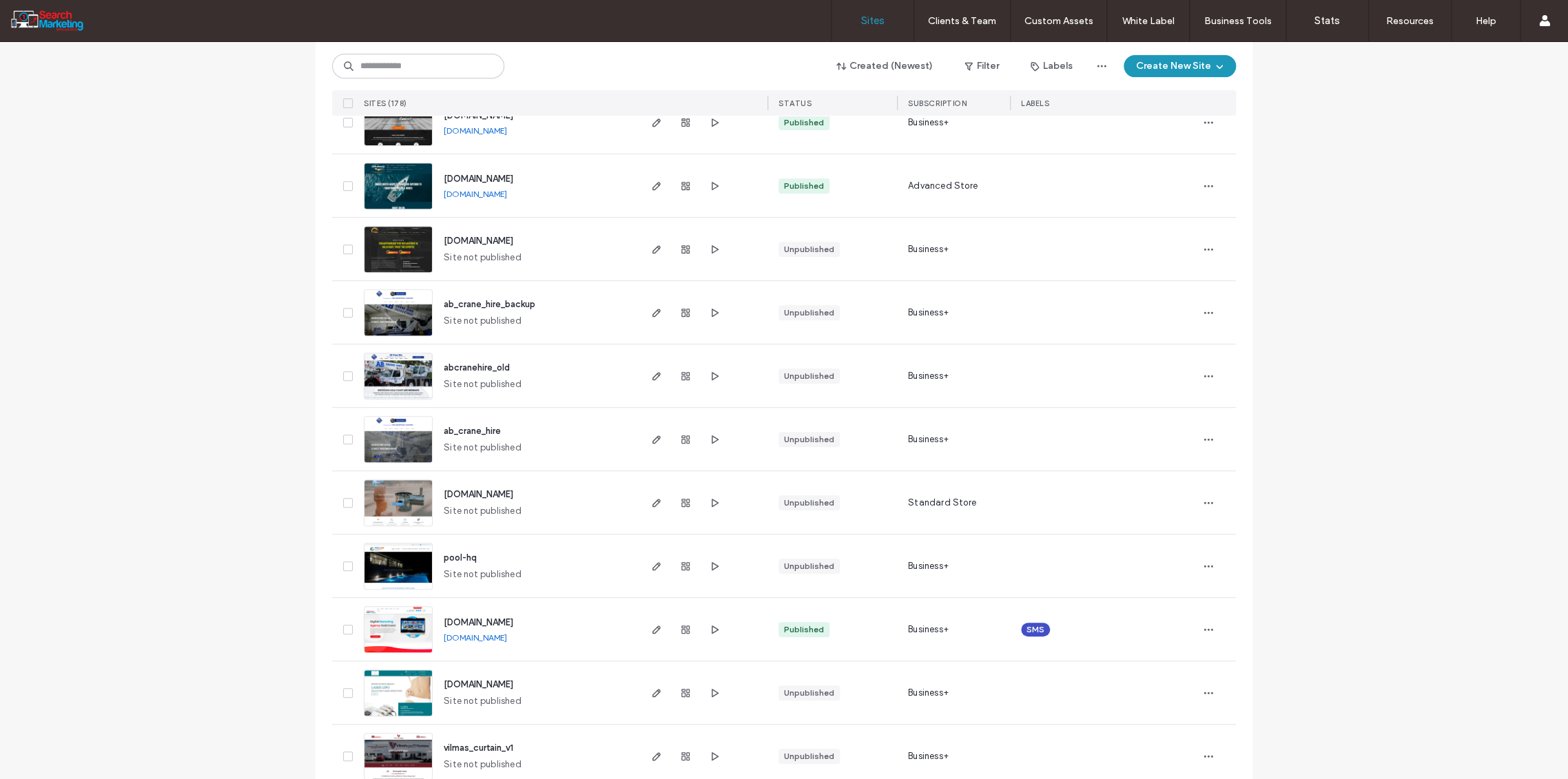
scroll to position [3980, 0]
